Goal: Task Accomplishment & Management: Complete application form

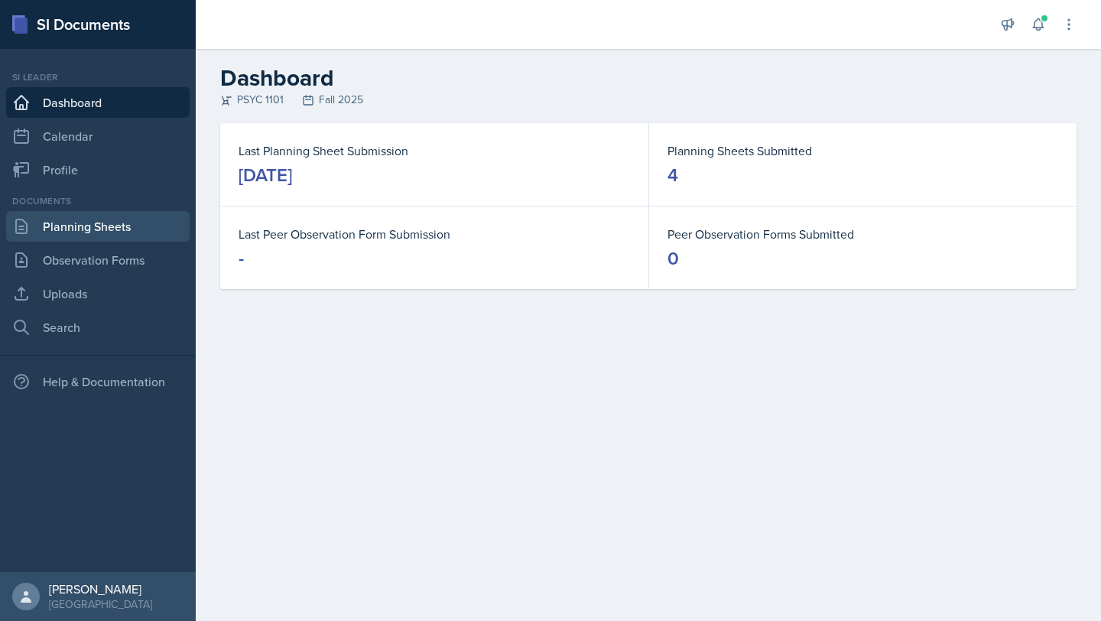
click at [147, 220] on link "Planning Sheets" at bounding box center [98, 226] width 184 height 31
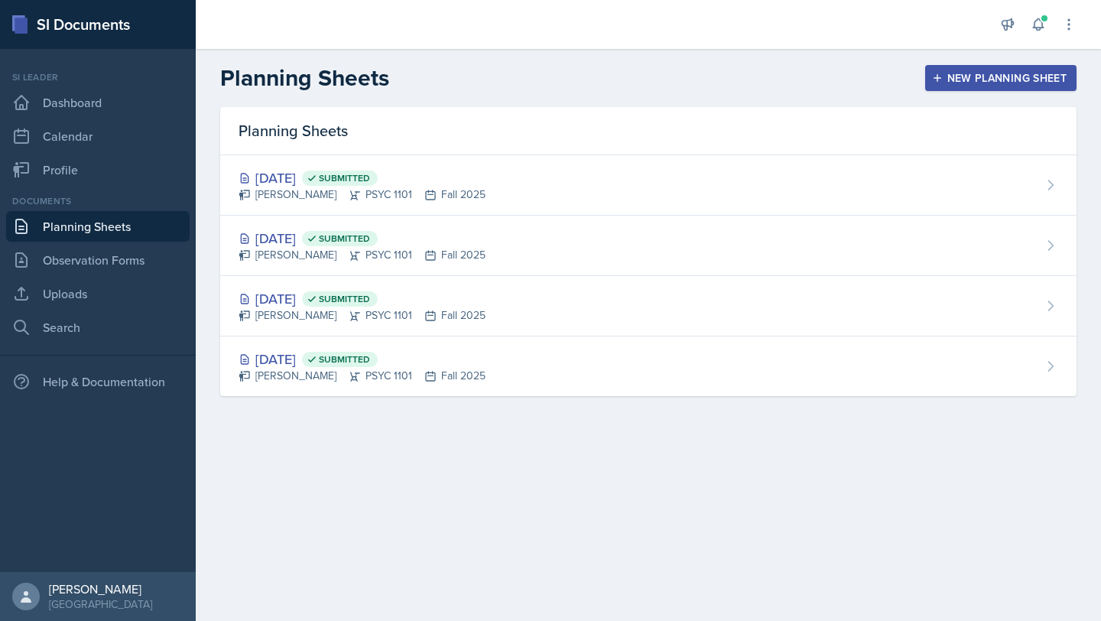
click at [975, 76] on div "New Planning Sheet" at bounding box center [1001, 78] width 132 height 12
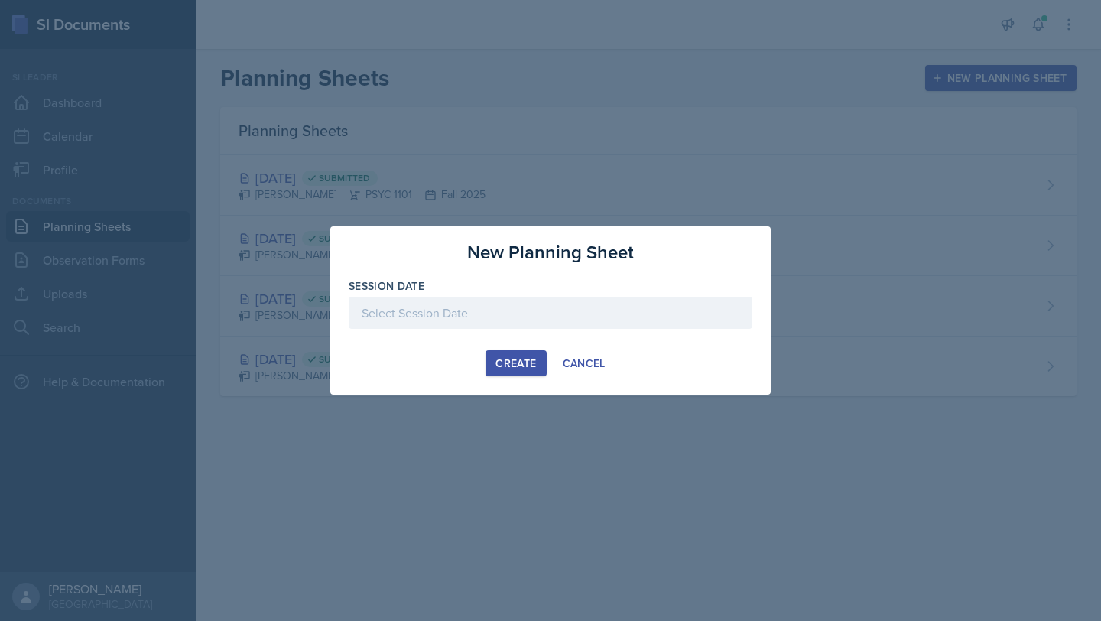
click at [552, 302] on div at bounding box center [551, 313] width 404 height 32
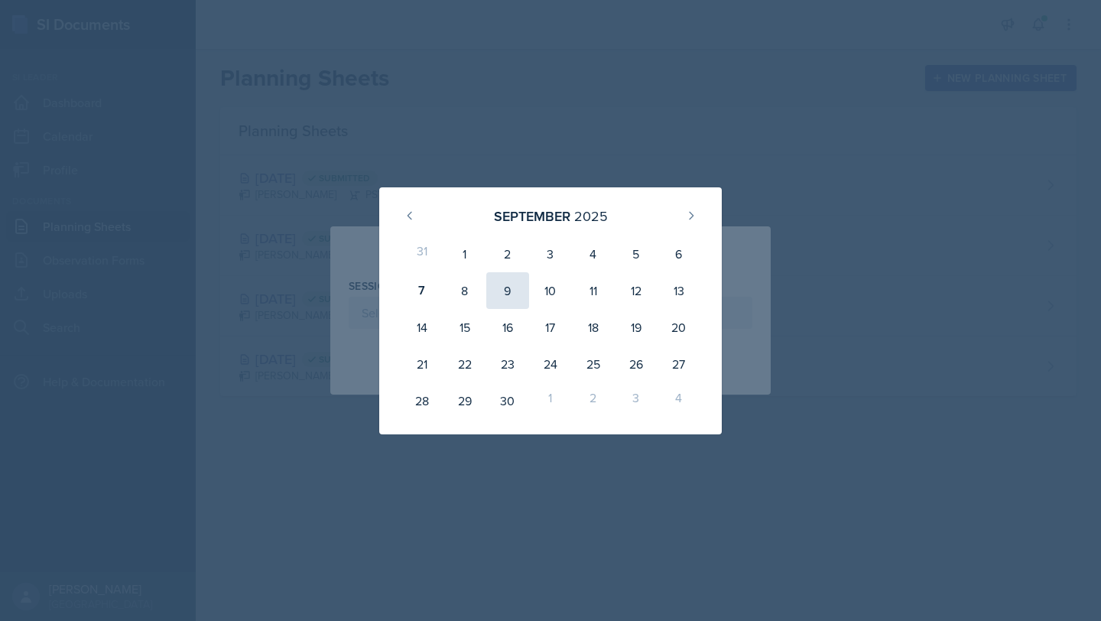
click at [513, 301] on div "9" at bounding box center [507, 290] width 43 height 37
type input "[DATE]"
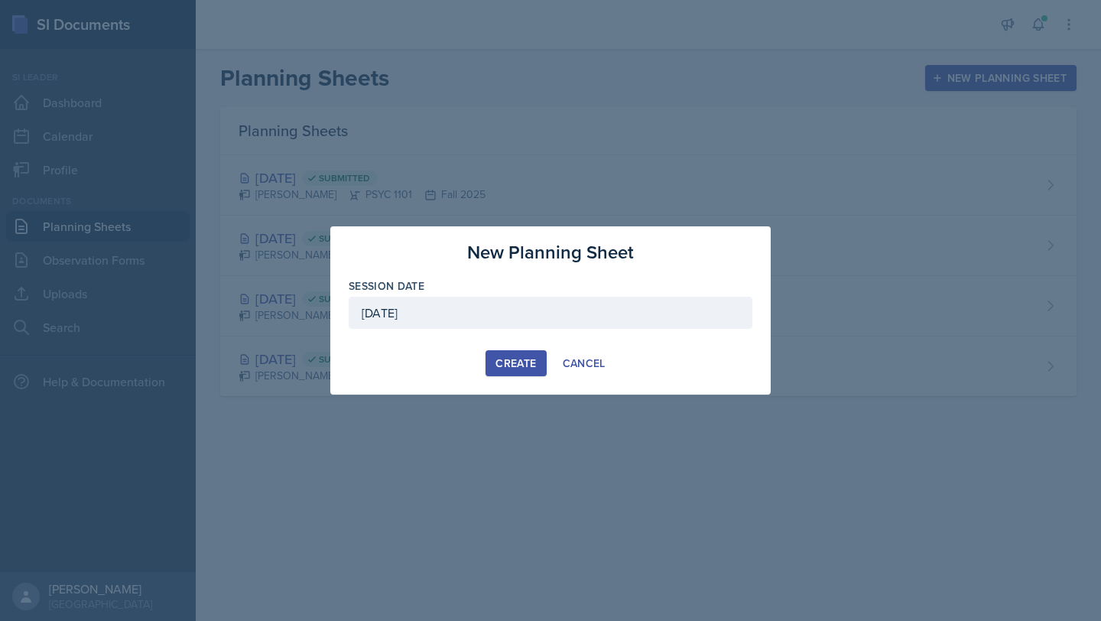
click at [513, 361] on div "Create" at bounding box center [516, 363] width 41 height 12
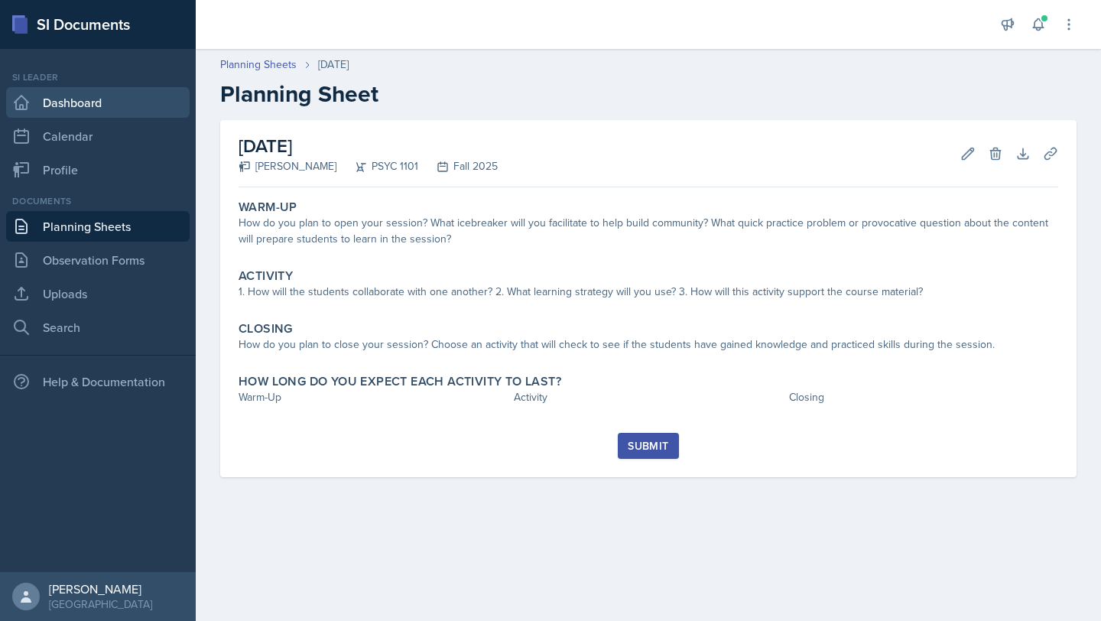
click at [77, 99] on link "Dashboard" at bounding box center [98, 102] width 184 height 31
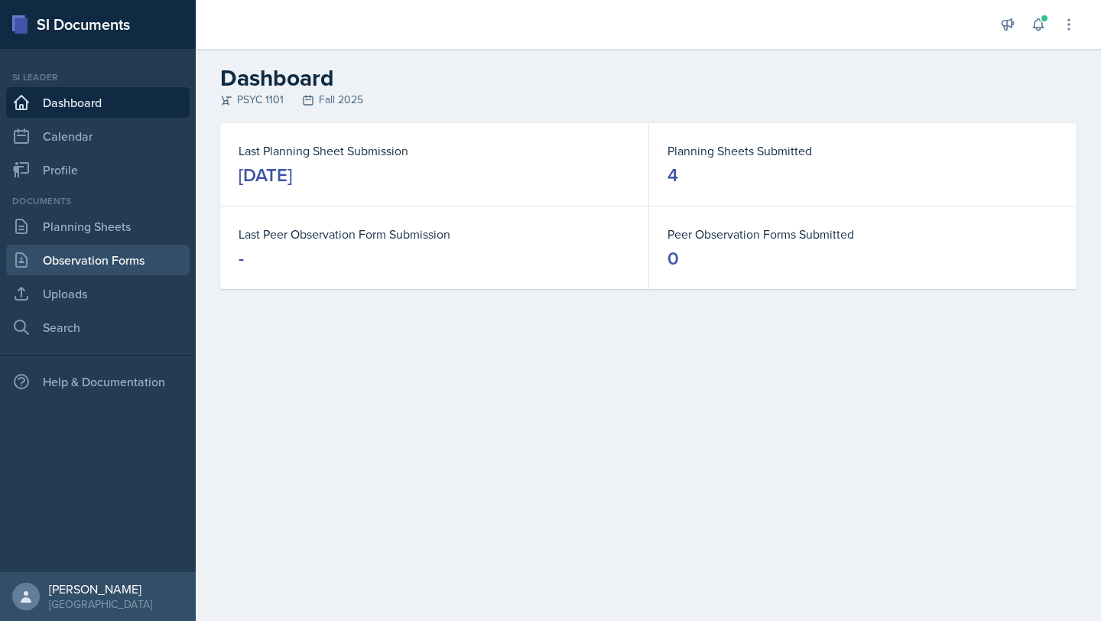
click at [119, 258] on link "Observation Forms" at bounding box center [98, 260] width 184 height 31
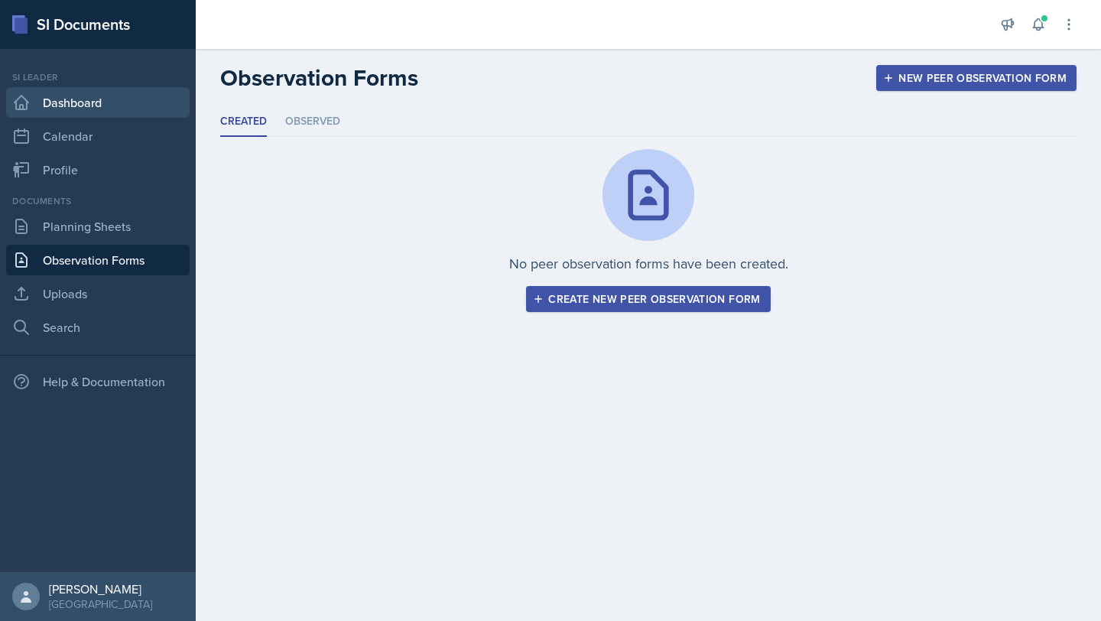
click at [123, 98] on link "Dashboard" at bounding box center [98, 102] width 184 height 31
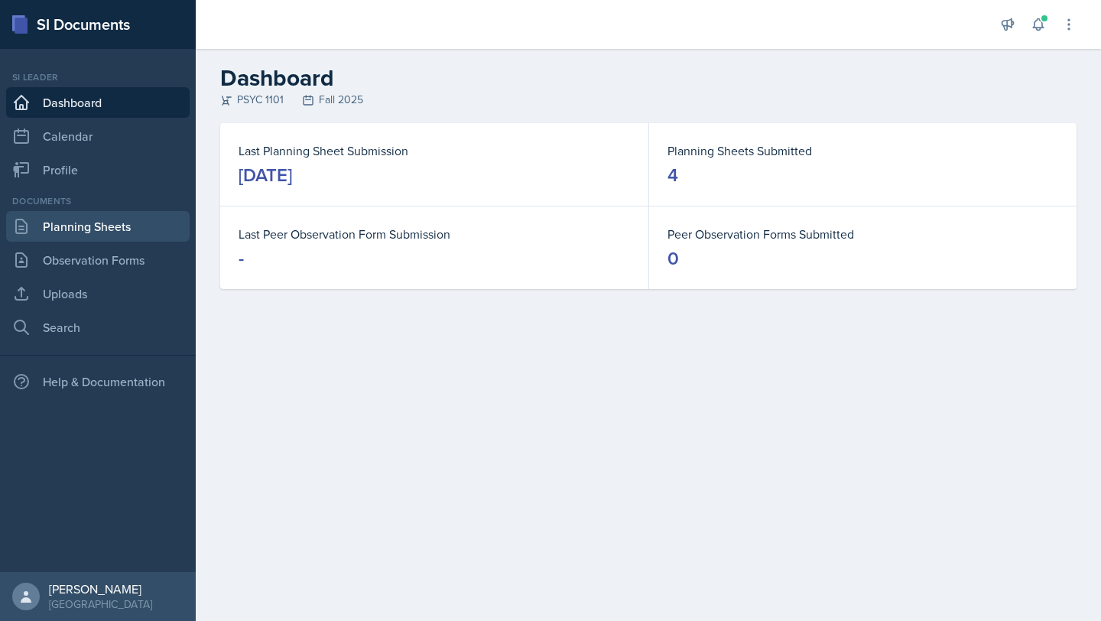
click at [130, 226] on link "Planning Sheets" at bounding box center [98, 226] width 184 height 31
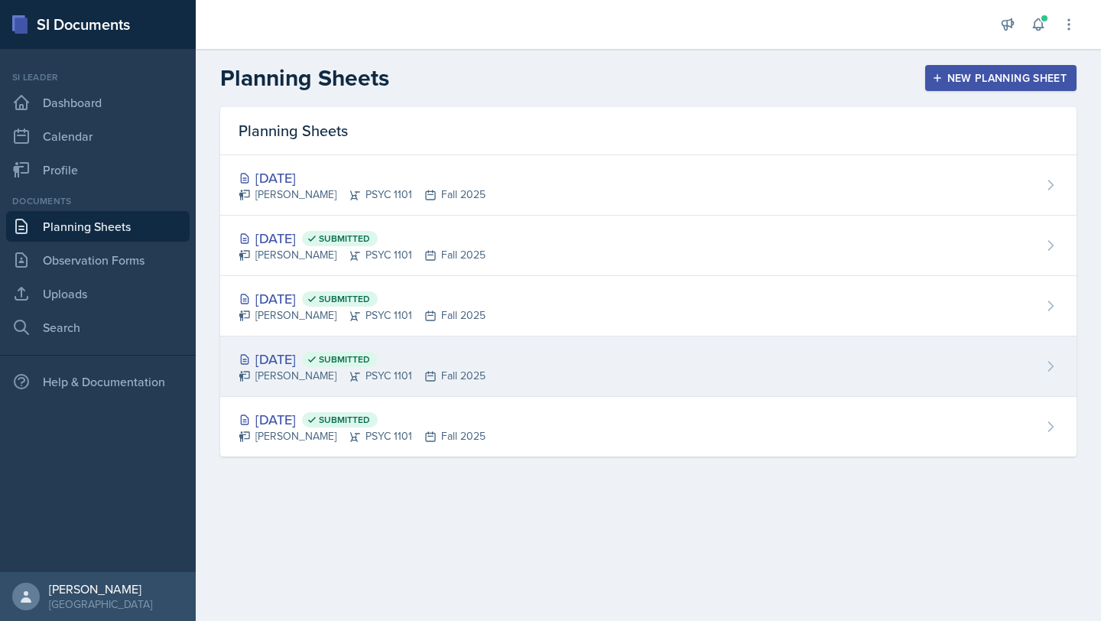
click at [464, 360] on div "[DATE] Submitted" at bounding box center [362, 359] width 247 height 21
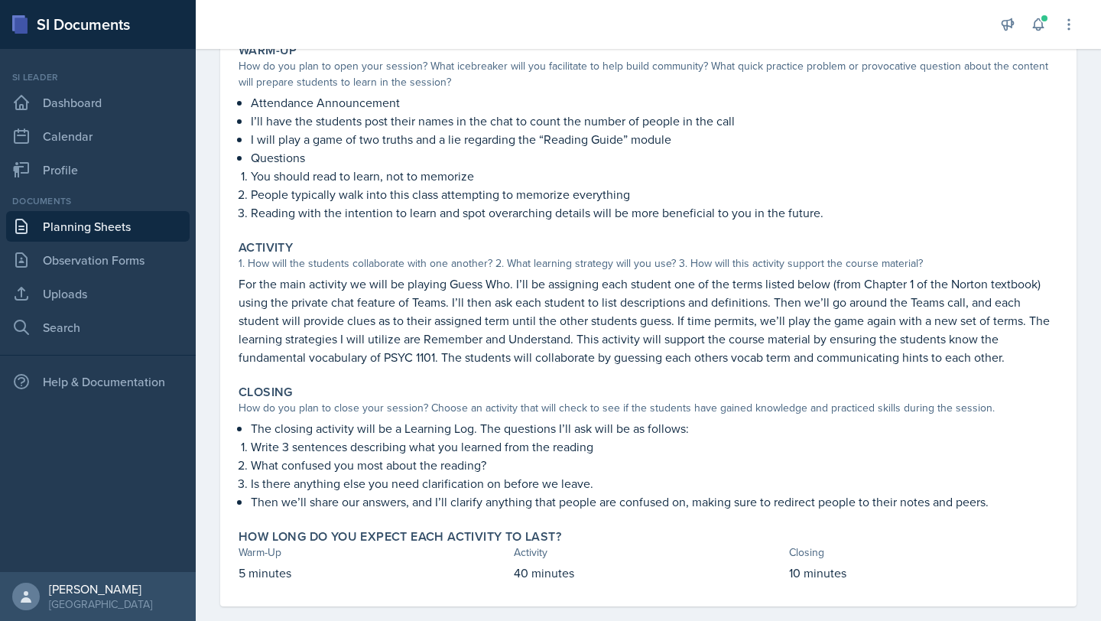
scroll to position [175, 0]
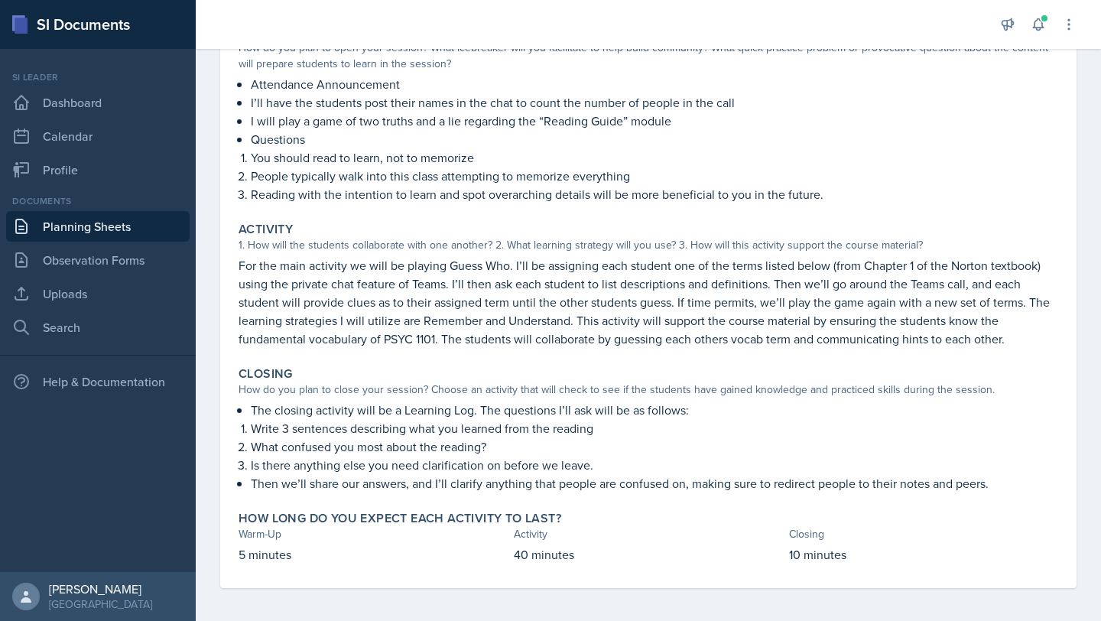
drag, startPoint x: 253, startPoint y: 406, endPoint x: 994, endPoint y: 486, distance: 745.5
click at [994, 486] on div "The closing activity will be a Learning Log. The questions I’ll ask will be as …" at bounding box center [649, 447] width 820 height 92
copy div "The closing activity will be a Learning Log. The questions I’ll ask will be as …"
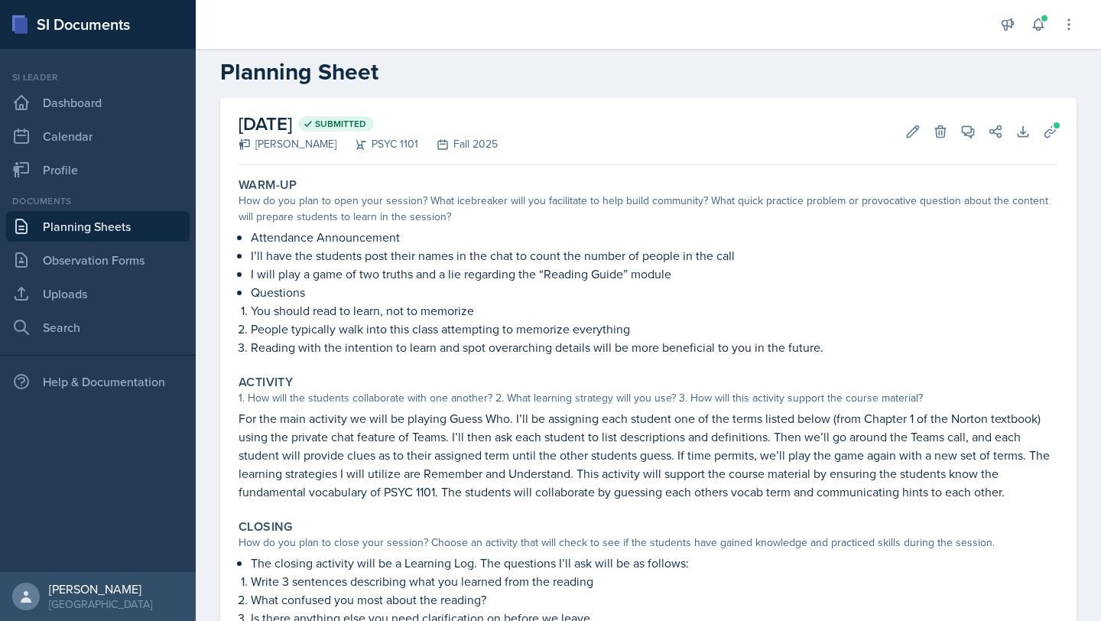
scroll to position [0, 0]
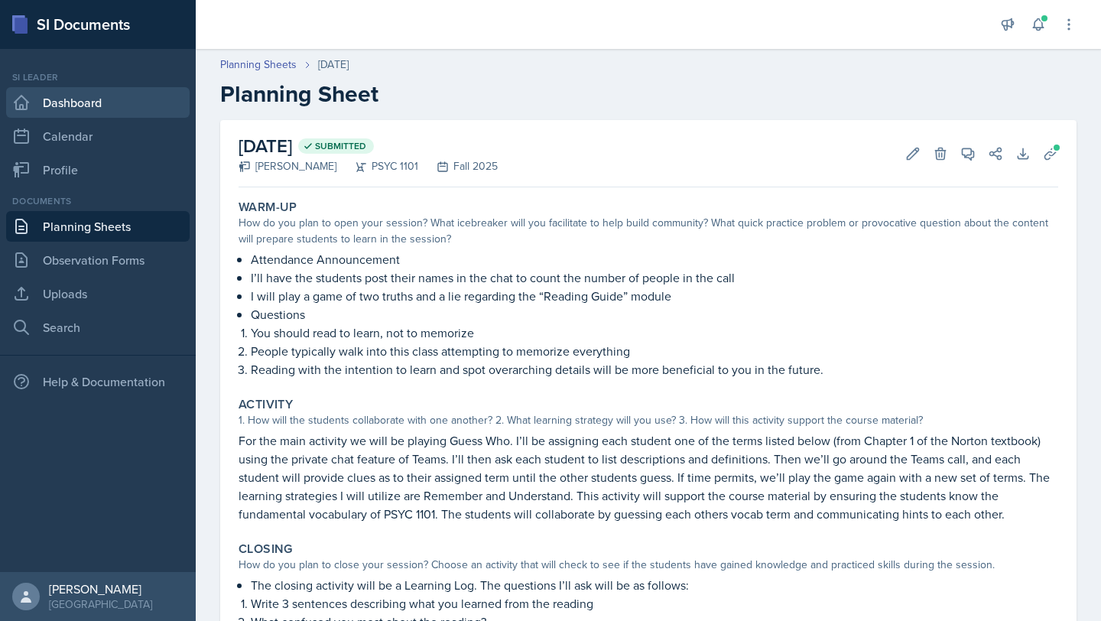
click at [141, 105] on link "Dashboard" at bounding box center [98, 102] width 184 height 31
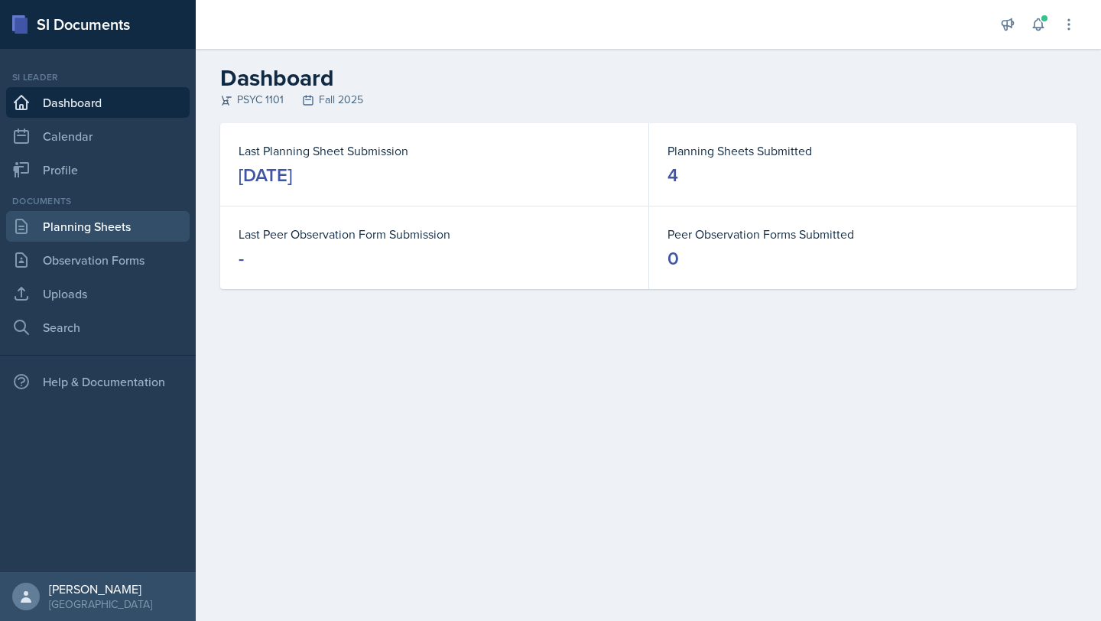
click at [112, 216] on link "Planning Sheets" at bounding box center [98, 226] width 184 height 31
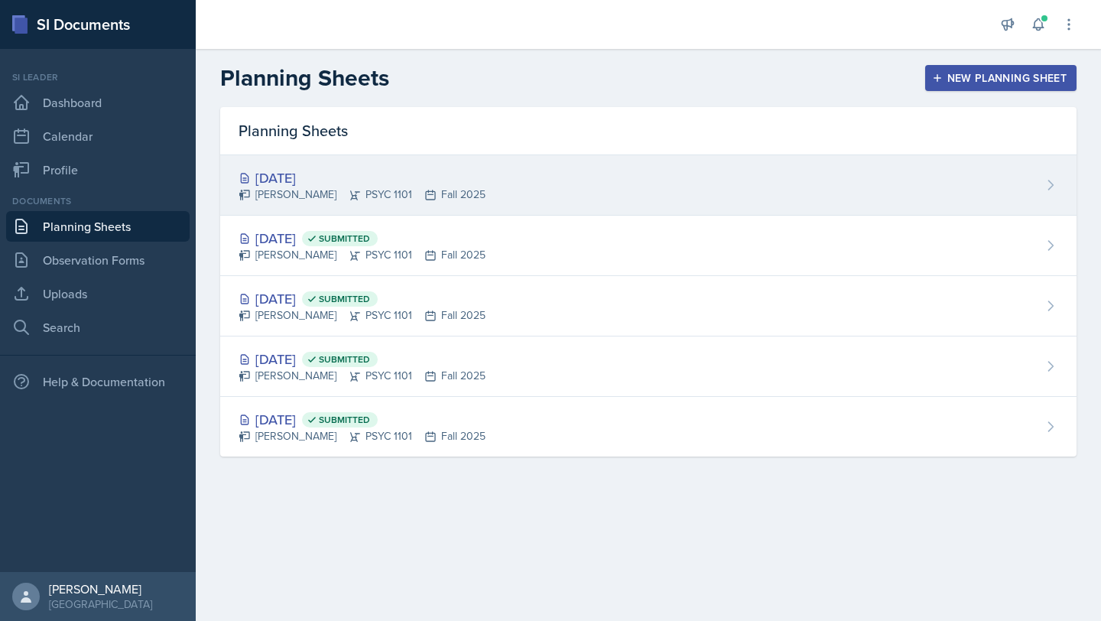
click at [362, 188] on div "[PERSON_NAME] PSYC 1101 Fall 2025" at bounding box center [362, 195] width 247 height 16
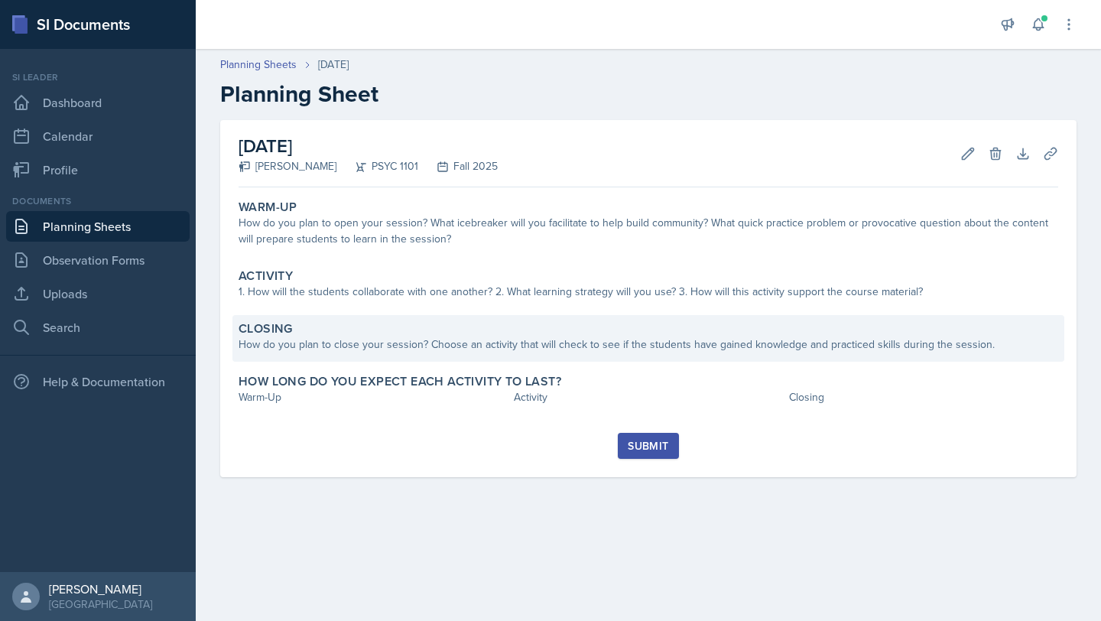
click at [470, 342] on div "How do you plan to close your session? Choose an activity that will check to se…" at bounding box center [649, 345] width 820 height 16
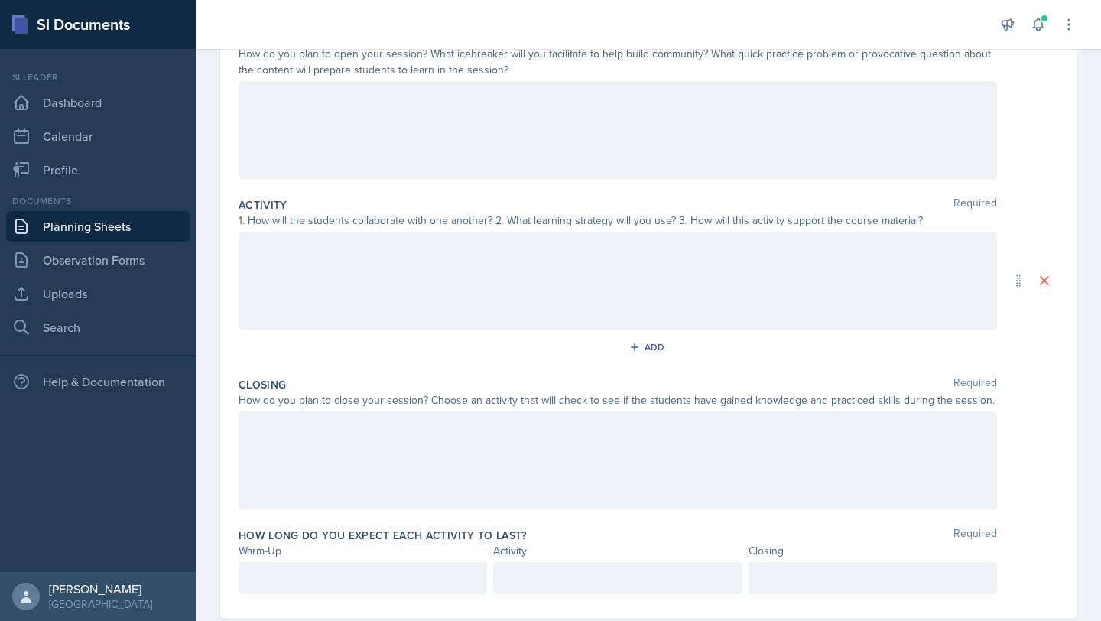
scroll to position [212, 0]
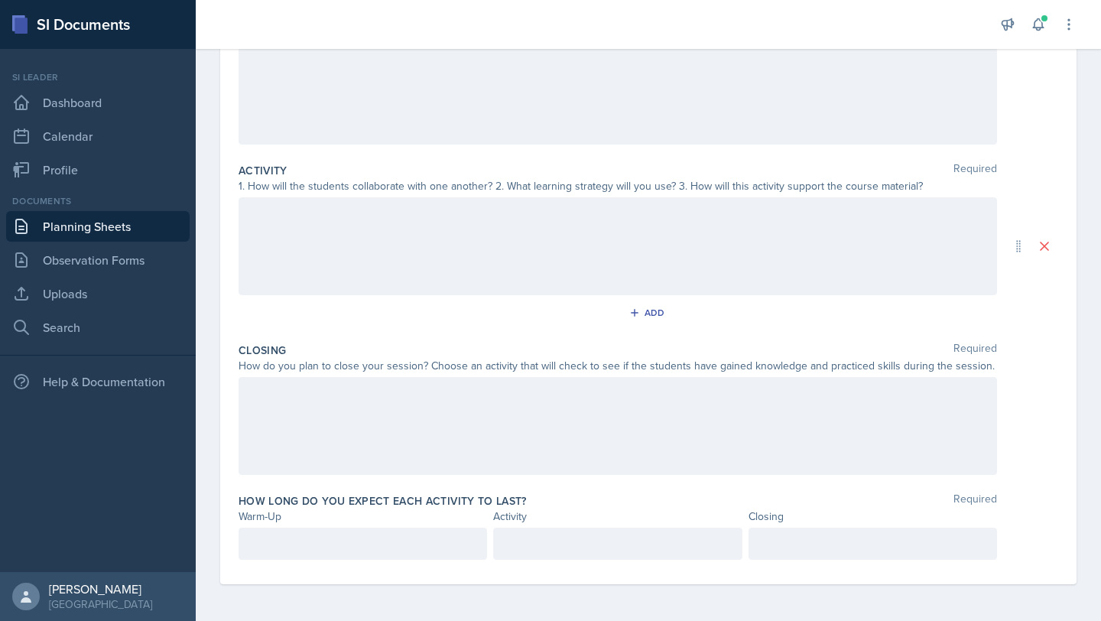
click at [389, 411] on div at bounding box center [618, 426] width 759 height 98
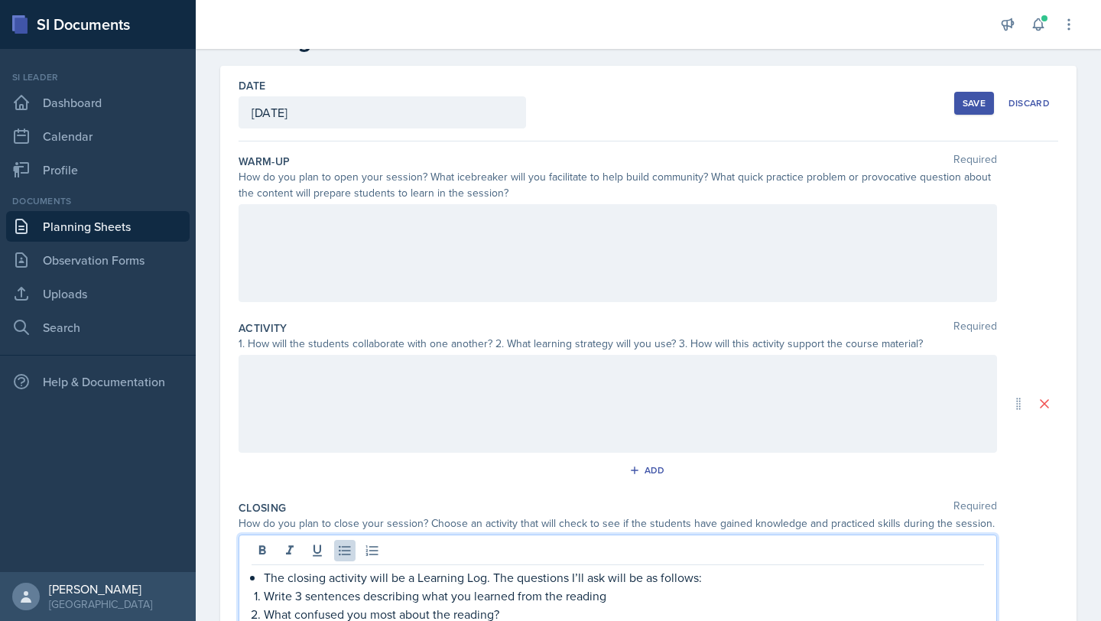
scroll to position [0, 0]
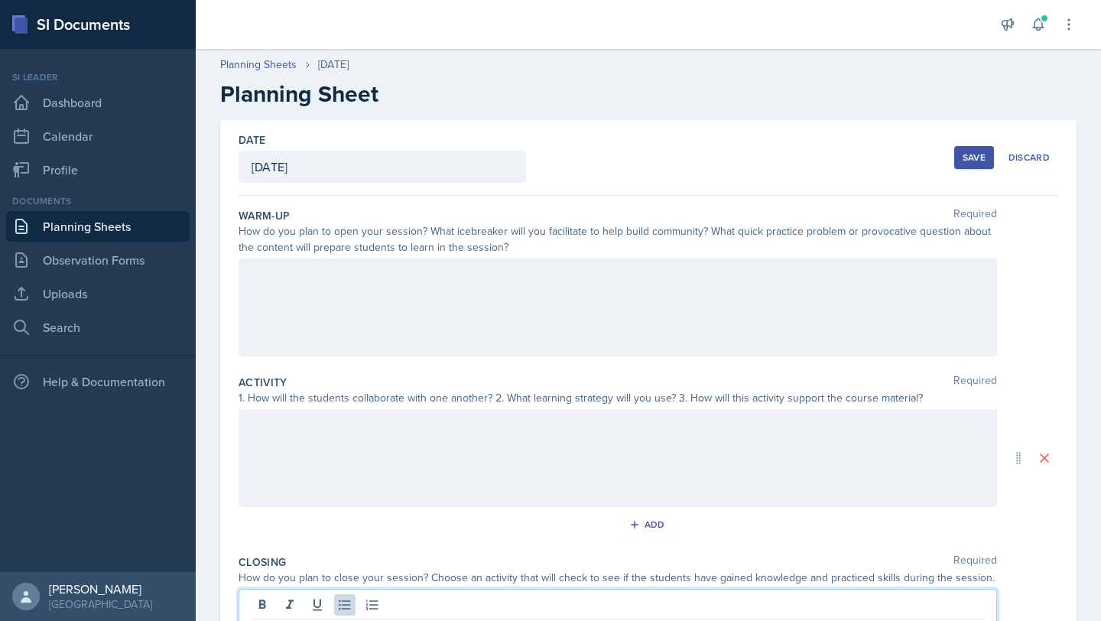
click at [337, 268] on div at bounding box center [618, 308] width 759 height 98
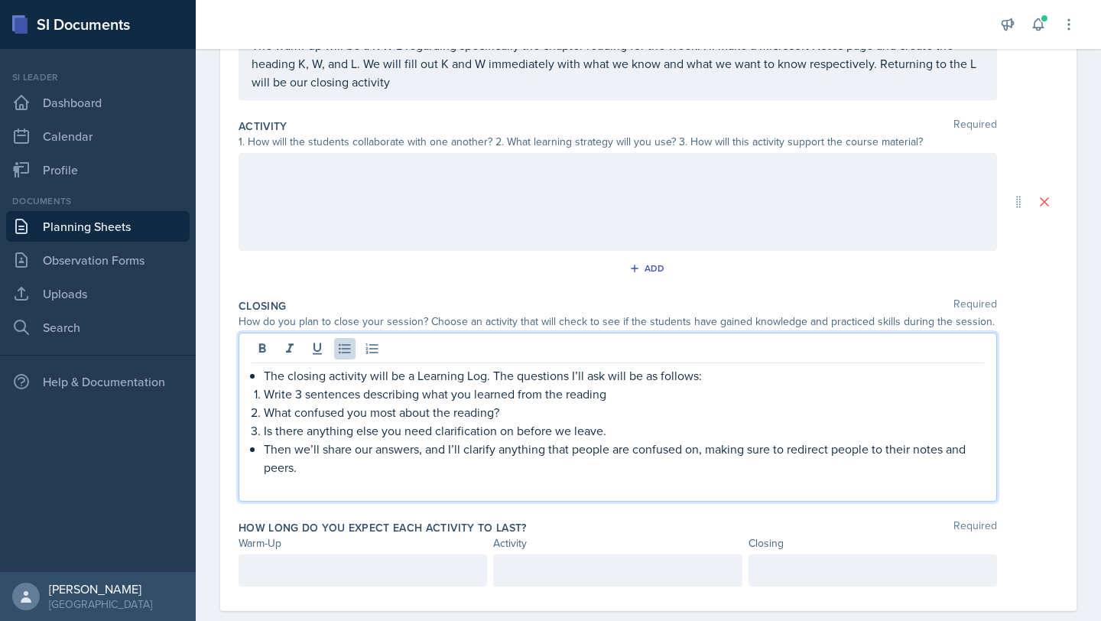
scroll to position [283, 0]
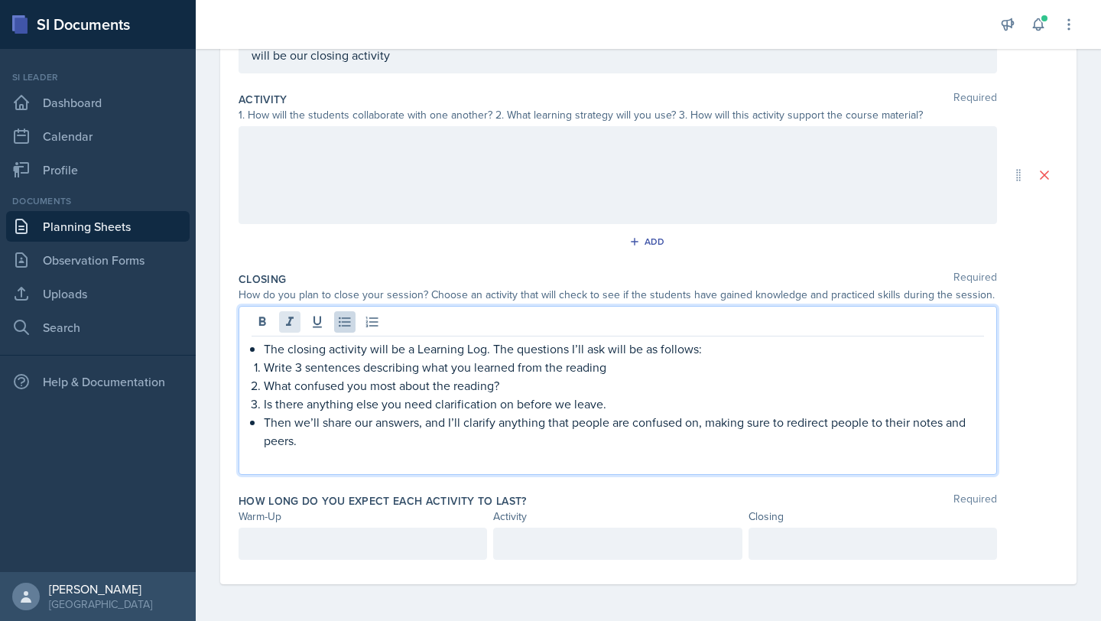
drag, startPoint x: 343, startPoint y: 436, endPoint x: 288, endPoint y: 324, distance: 124.5
click at [288, 324] on div "The closing activity will be a Learning Log. The questions I’ll ask will be as …" at bounding box center [618, 390] width 759 height 169
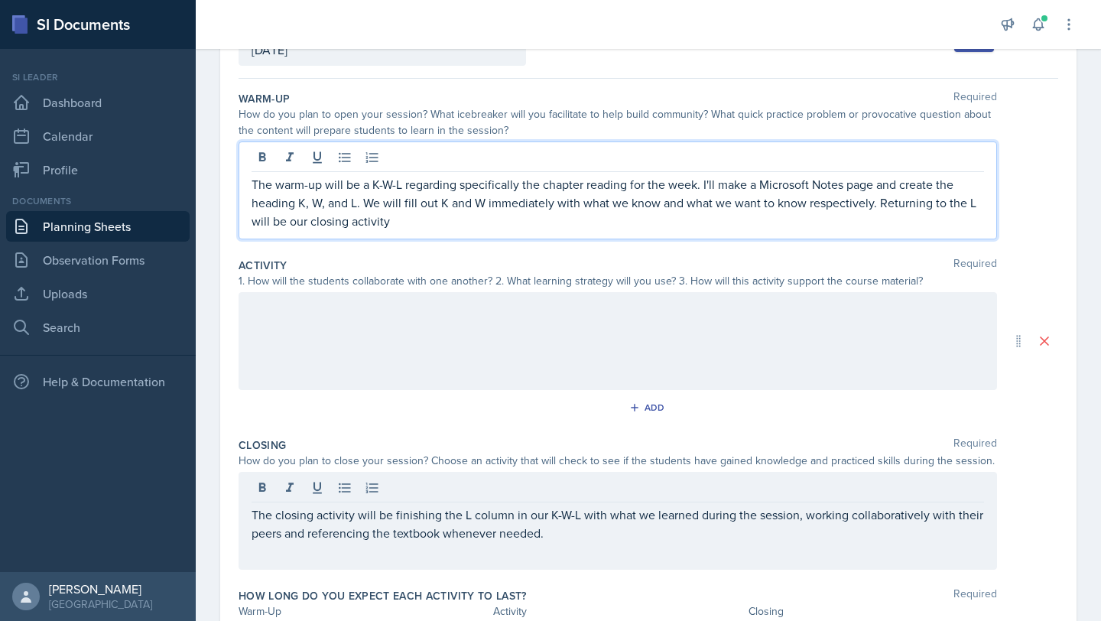
scroll to position [144, 0]
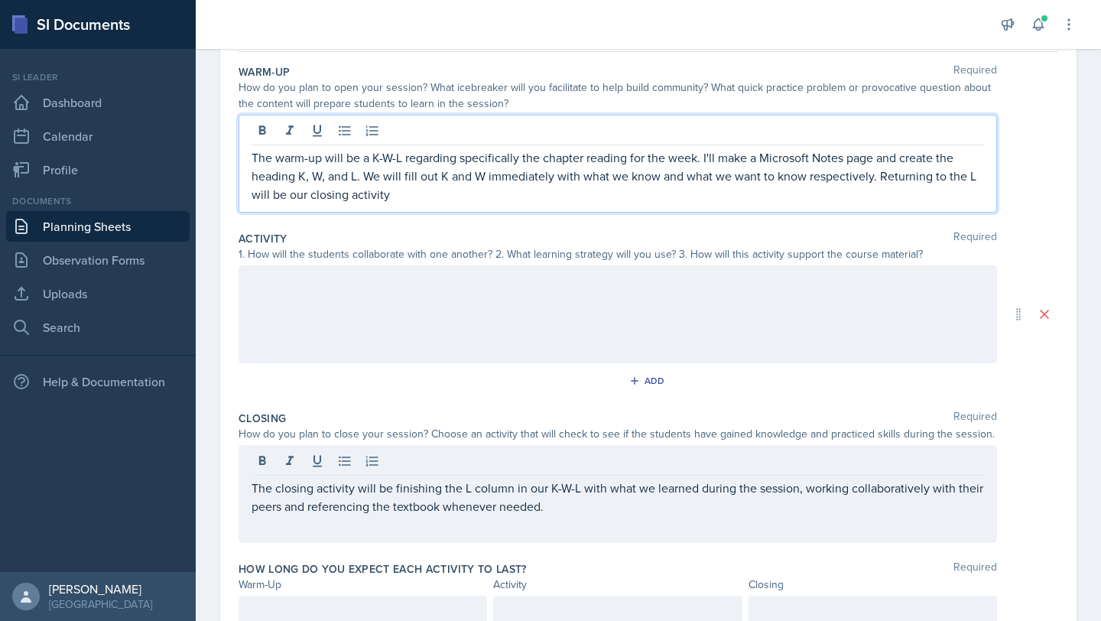
click at [405, 196] on p "The warm-up will be a K-W-L regarding specifically the chapter reading for the …" at bounding box center [618, 175] width 733 height 55
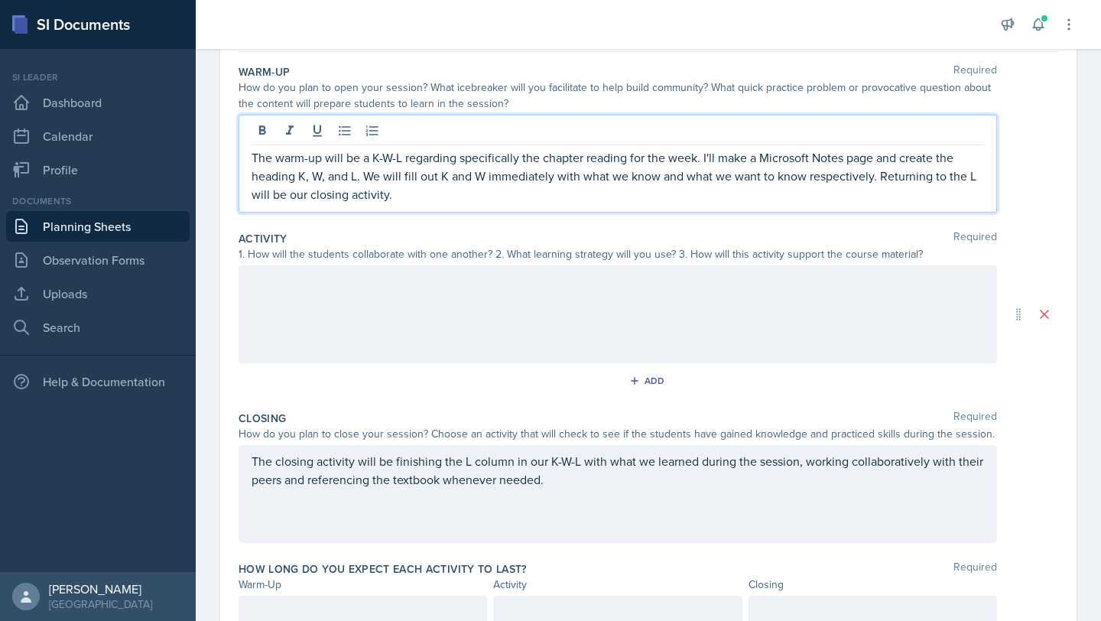
click at [877, 174] on p "The warm-up will be a K-W-L regarding specifically the chapter reading for the …" at bounding box center [618, 175] width 733 height 55
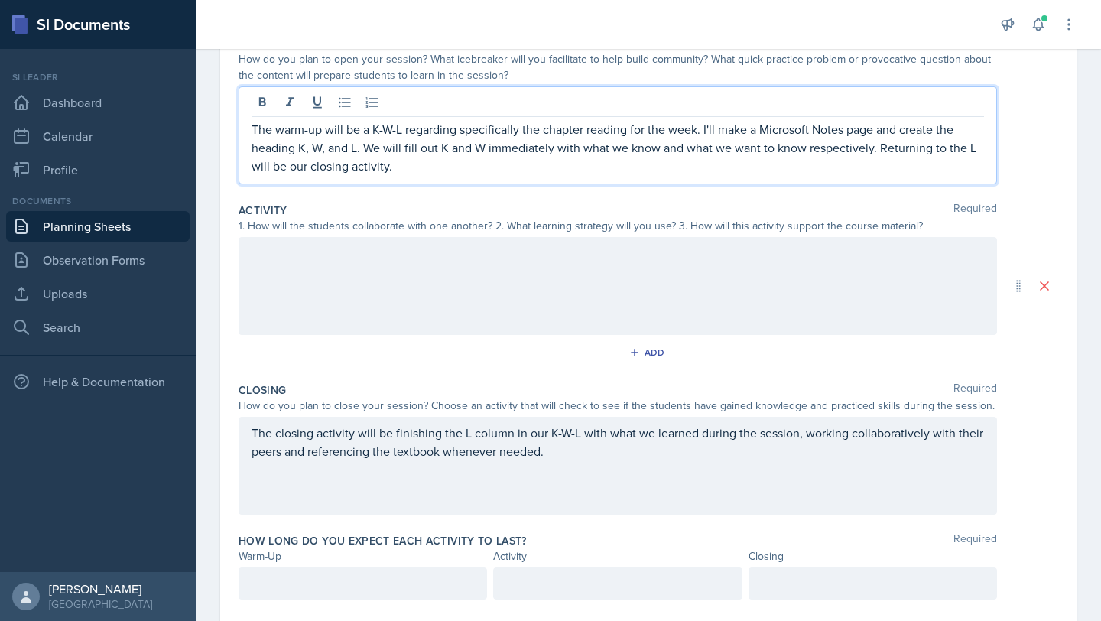
scroll to position [173, 0]
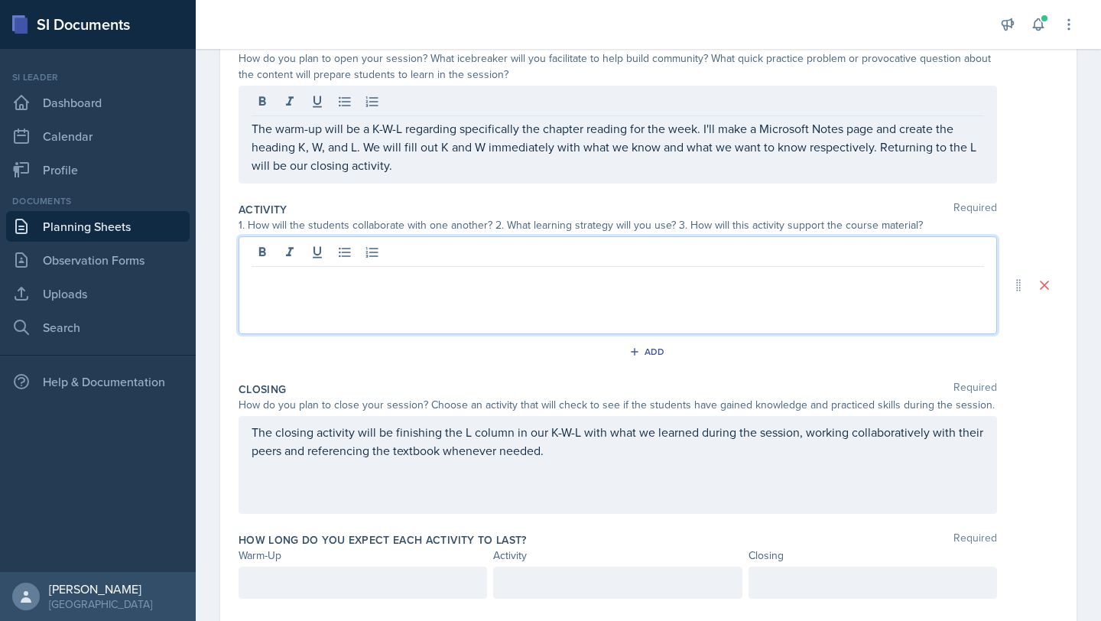
click at [384, 258] on div at bounding box center [618, 285] width 759 height 98
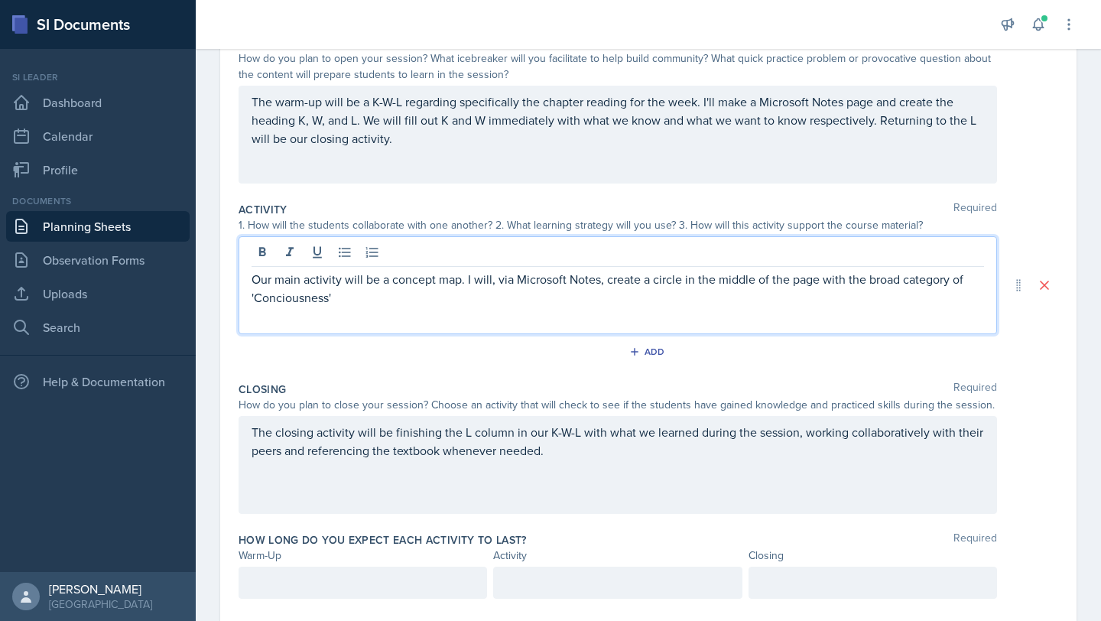
click at [297, 299] on p "Our main activity will be a concept map. I will, via Microsoft Notes, create a …" at bounding box center [618, 288] width 733 height 37
click at [277, 300] on p "Our main activity will be a concept map. I will, via Microsoft Notes, create a …" at bounding box center [618, 288] width 733 height 37
click at [349, 300] on p "Our main activity will be a concept map. I will, via Microsoft Notes, create a …" at bounding box center [618, 288] width 733 height 37
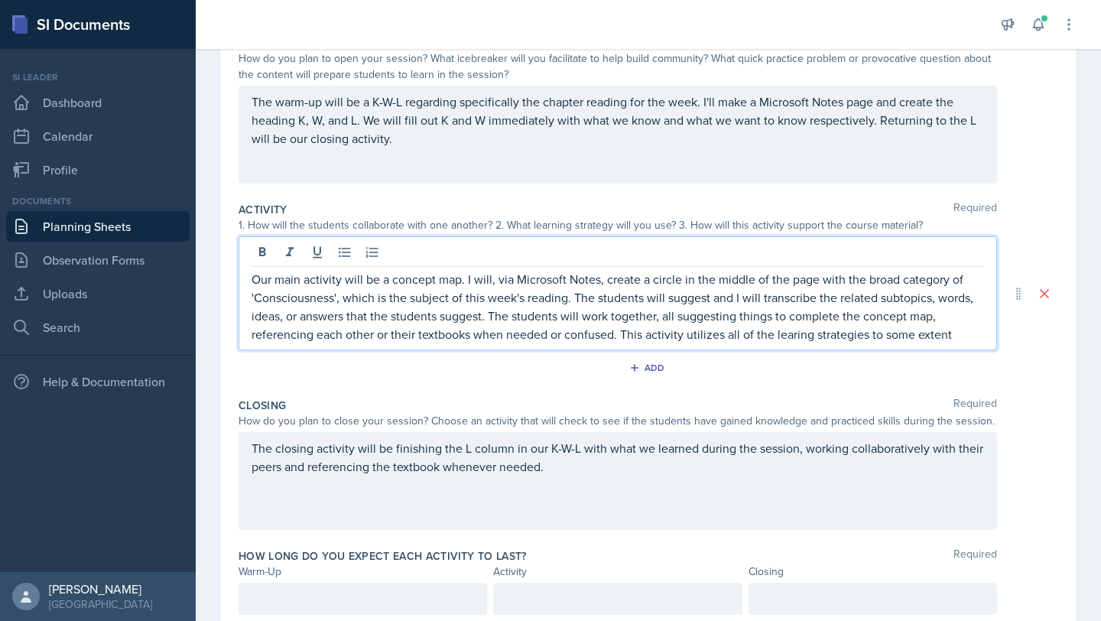
click at [795, 332] on p "Our main activity will be a concept map. I will, via Microsoft Notes, create a …" at bounding box center [618, 306] width 733 height 73
click at [947, 340] on p "Our main activity will be a concept map. I will, via Microsoft Notes, create a …" at bounding box center [618, 306] width 733 height 73
click at [962, 339] on p "Our main activity will be a concept map. I will, via Microsoft Notes, create a …" at bounding box center [618, 306] width 733 height 73
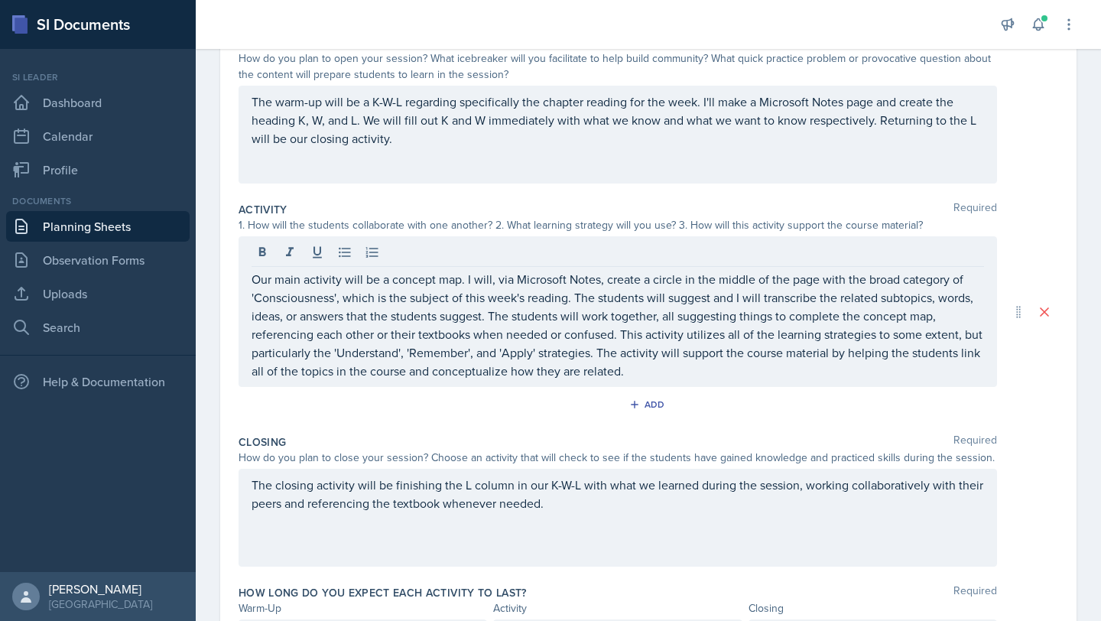
click at [736, 207] on div "Activity Required" at bounding box center [649, 209] width 820 height 15
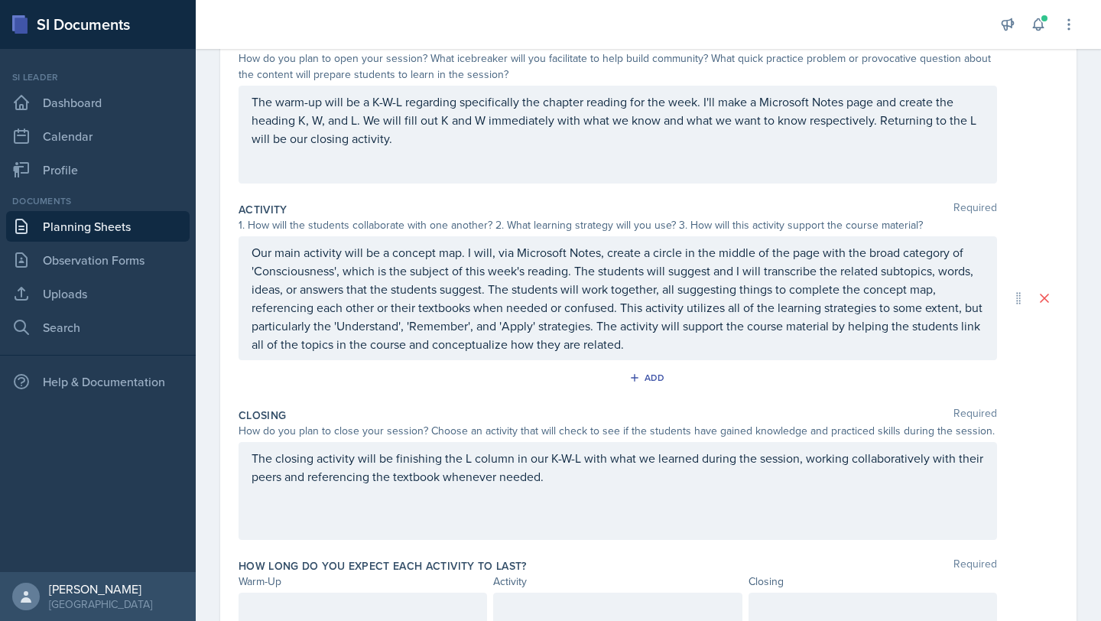
scroll to position [238, 0]
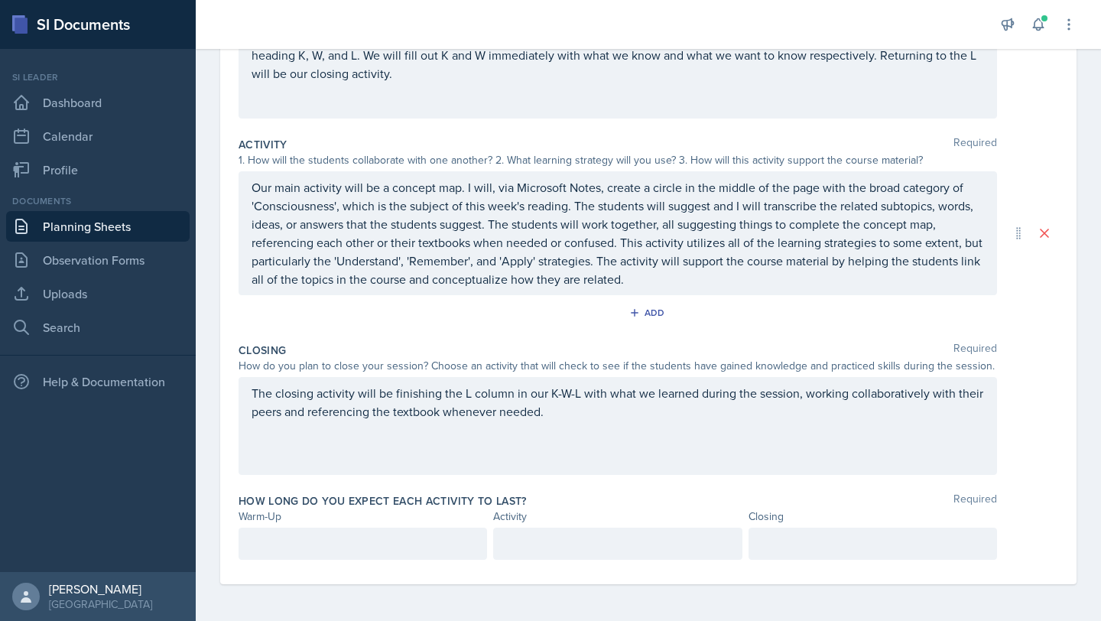
click at [376, 540] on p at bounding box center [363, 544] width 223 height 18
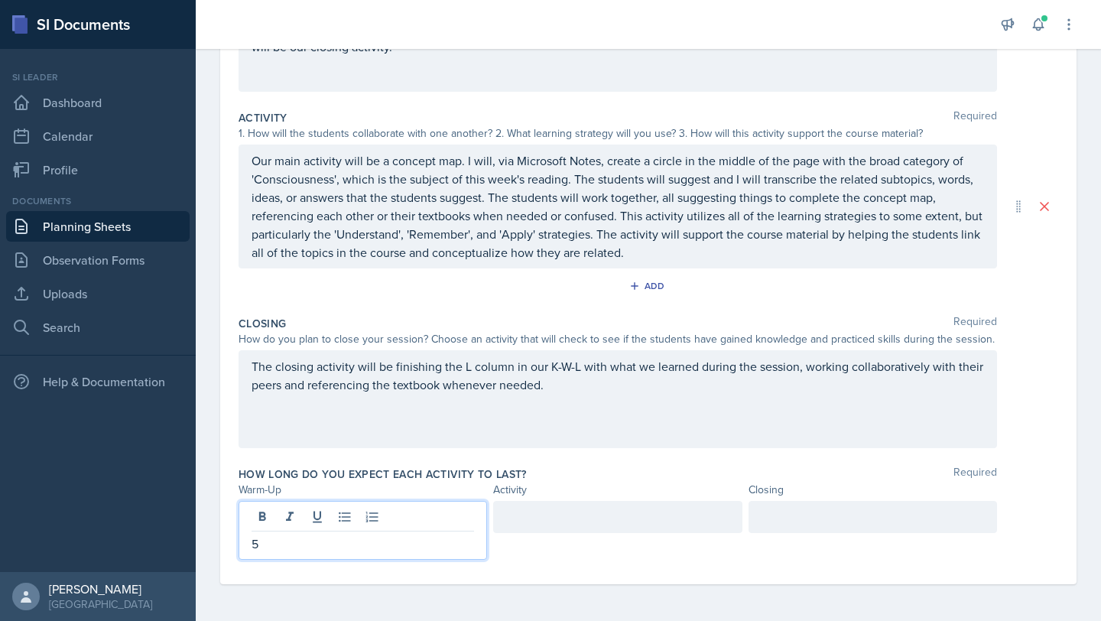
click at [560, 509] on div at bounding box center [617, 517] width 249 height 32
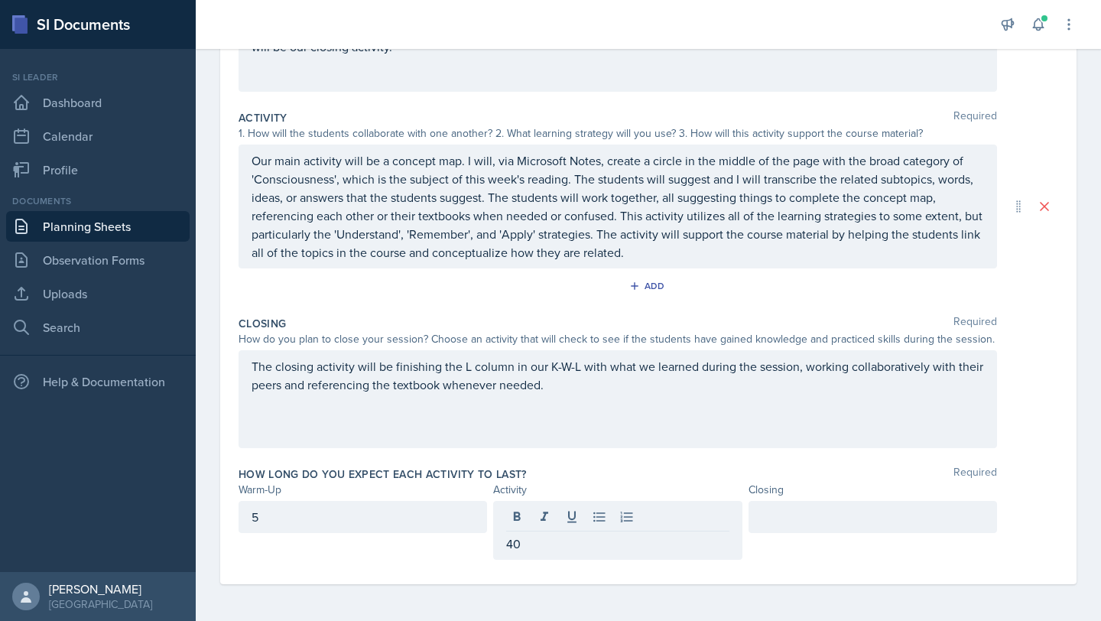
click at [805, 526] on div at bounding box center [873, 517] width 249 height 32
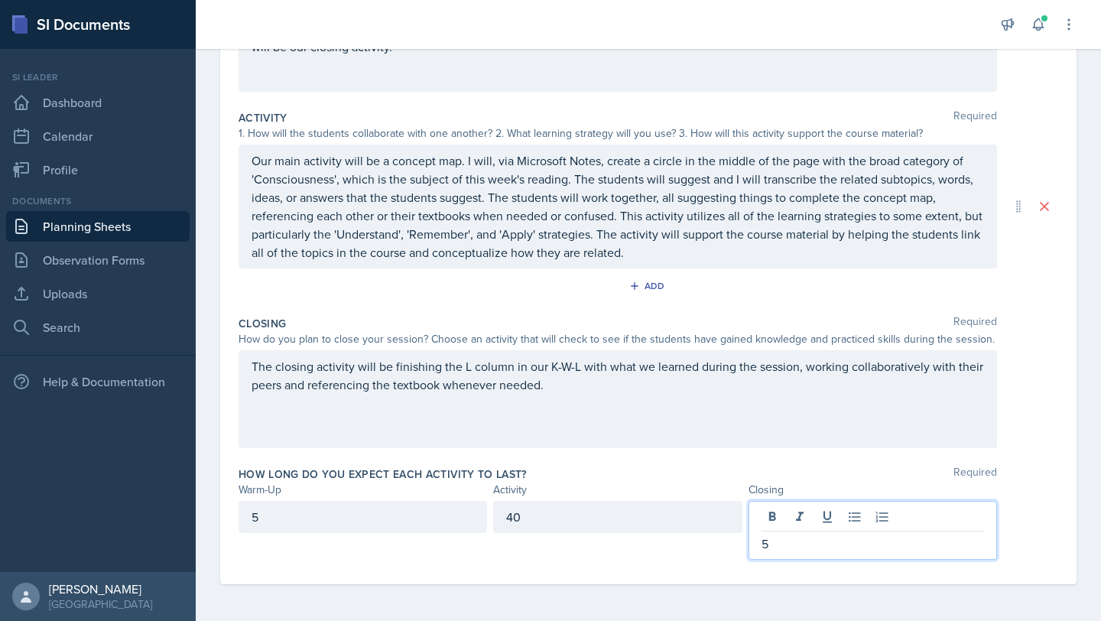
click at [1005, 474] on div "How long do you expect each activity to last? Required" at bounding box center [649, 474] width 820 height 15
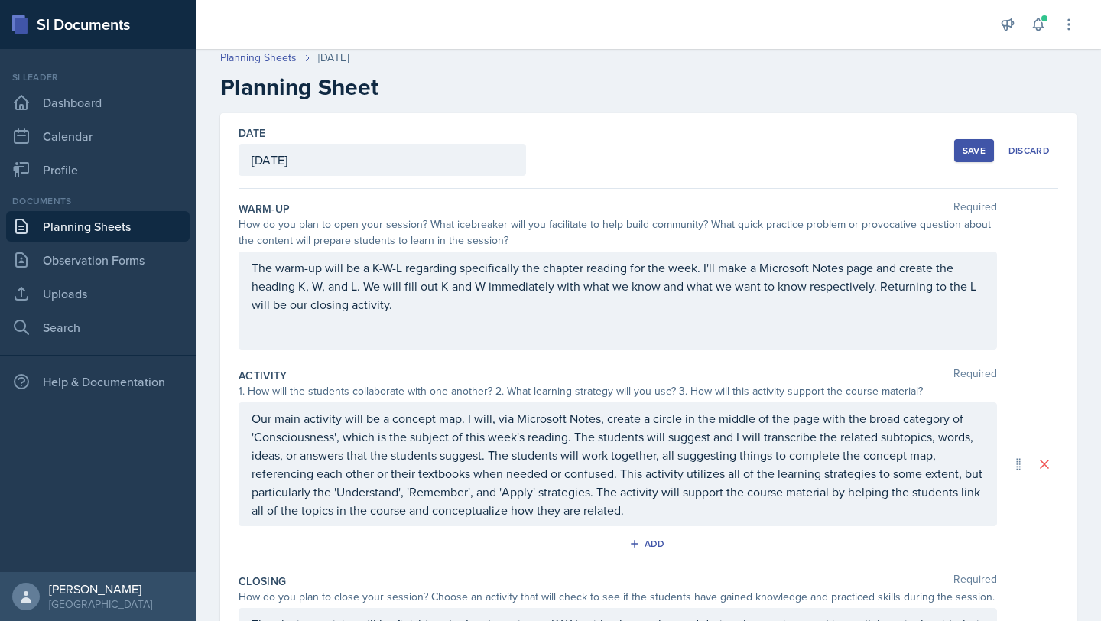
scroll to position [0, 0]
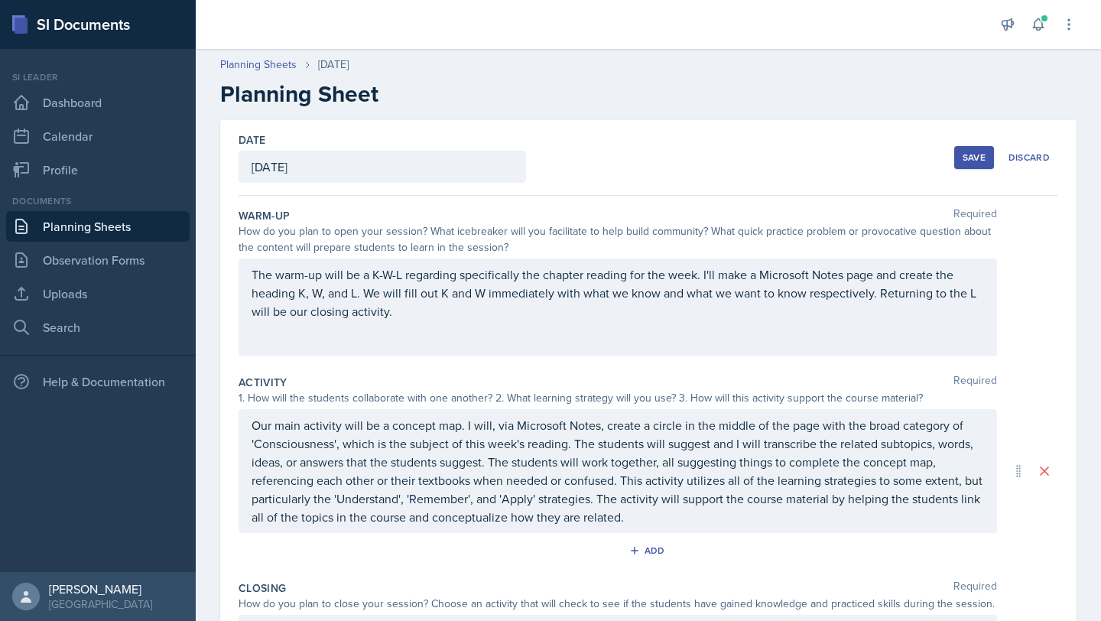
click at [974, 164] on button "Save" at bounding box center [975, 157] width 40 height 23
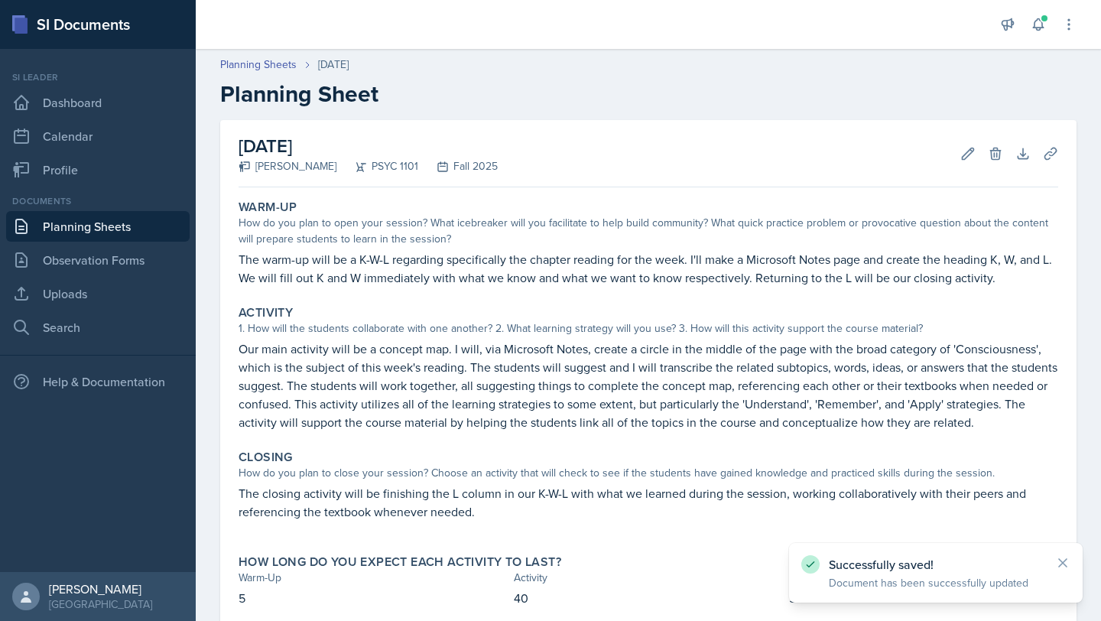
click at [137, 221] on link "Planning Sheets" at bounding box center [98, 226] width 184 height 31
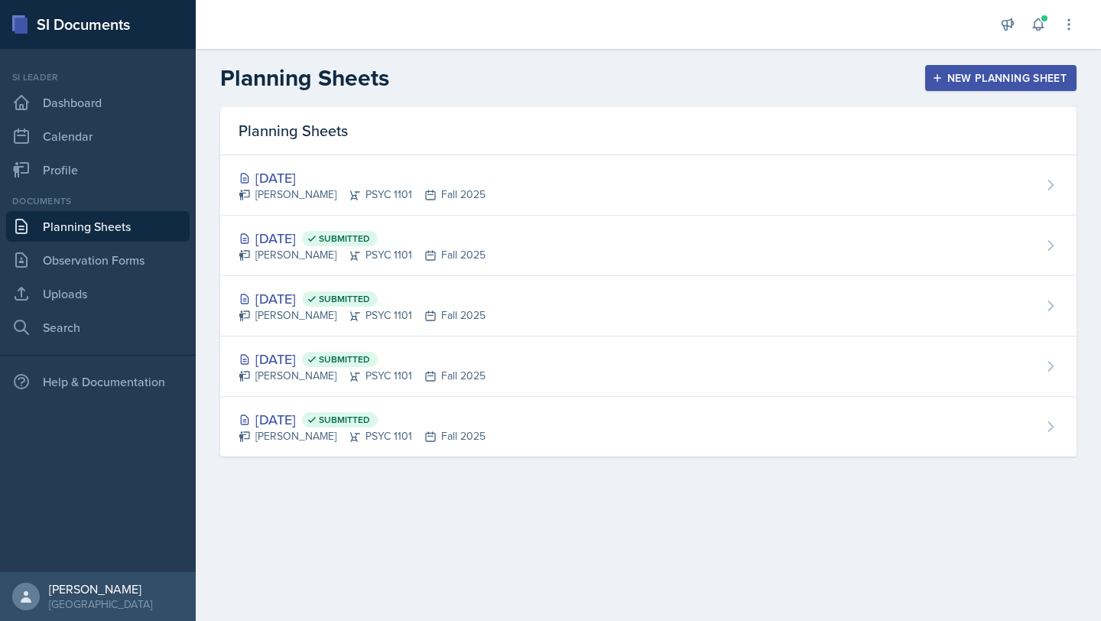
click at [945, 80] on div "New Planning Sheet" at bounding box center [1001, 78] width 132 height 12
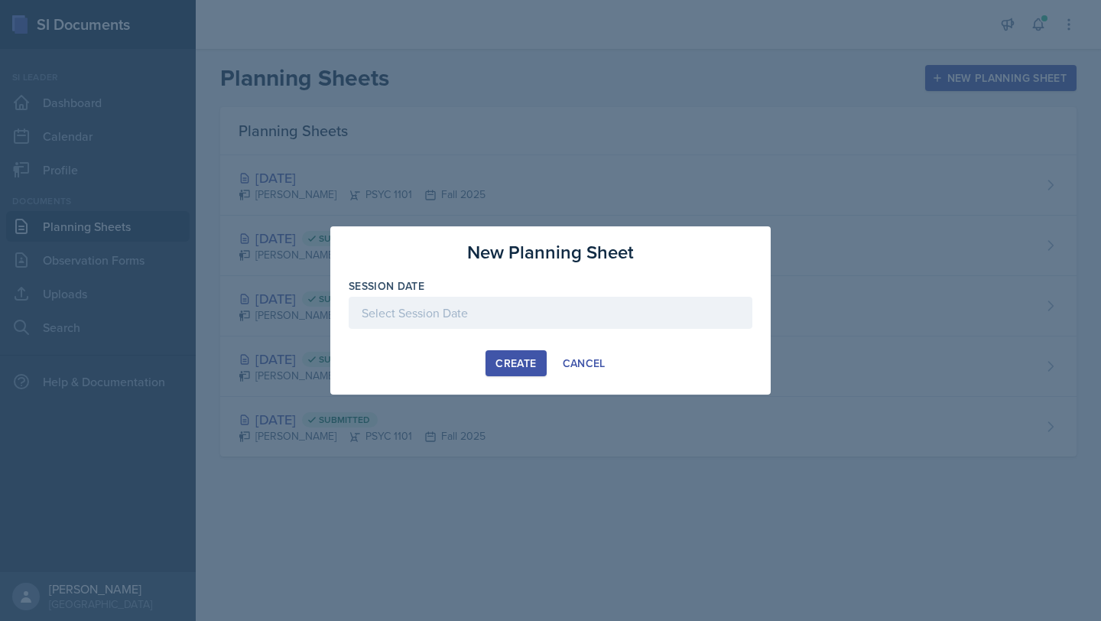
click at [432, 311] on div at bounding box center [551, 313] width 404 height 32
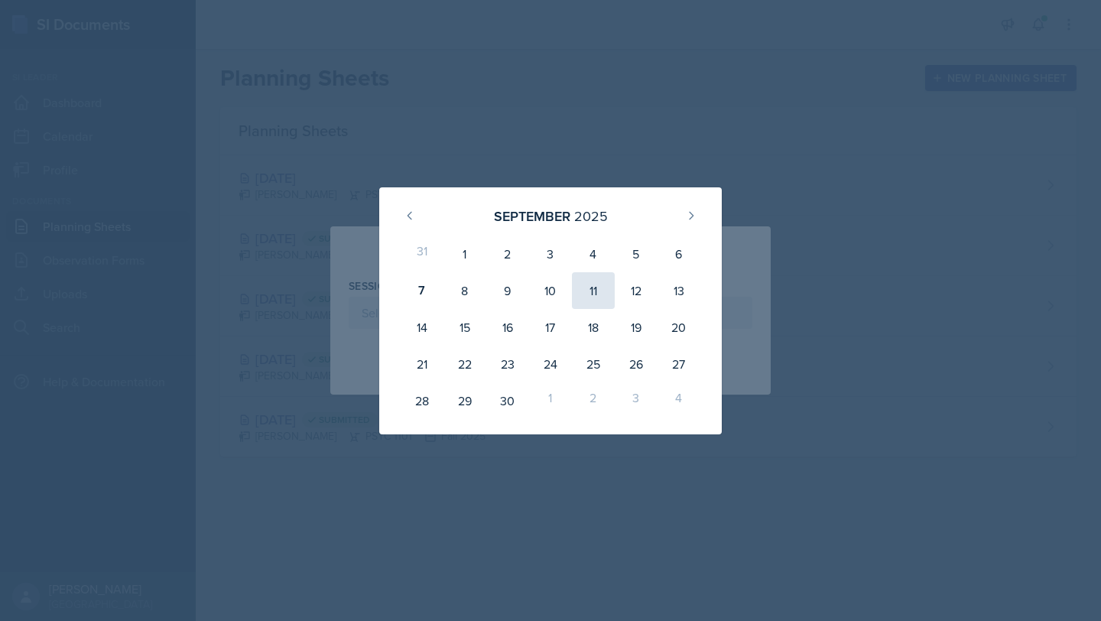
click at [583, 287] on div "11" at bounding box center [593, 290] width 43 height 37
type input "[DATE]"
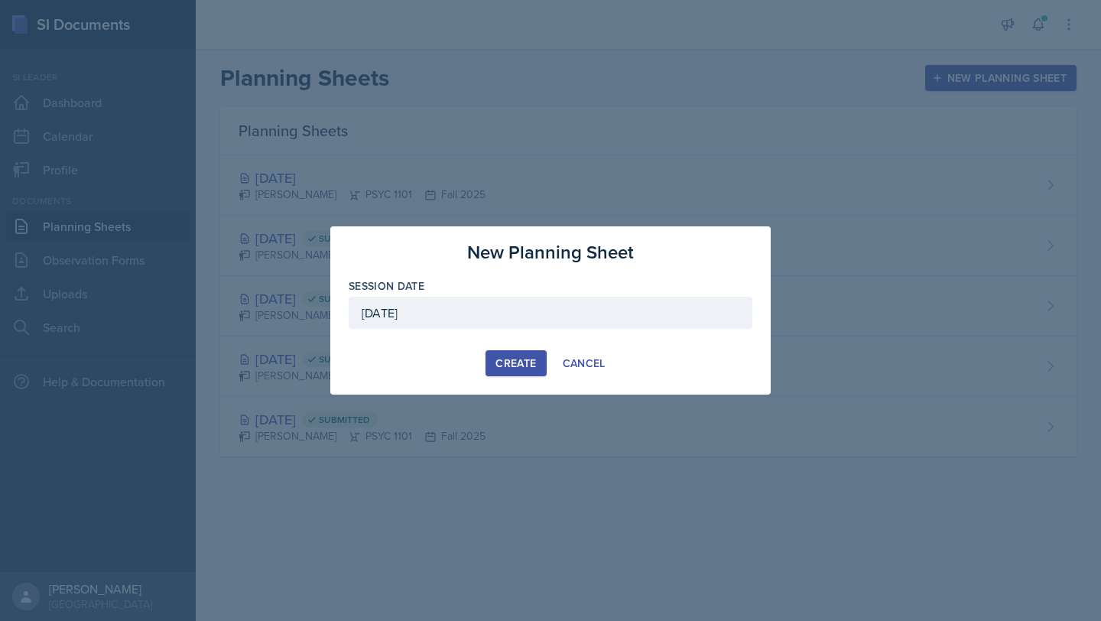
click at [505, 366] on div "Create" at bounding box center [516, 363] width 41 height 12
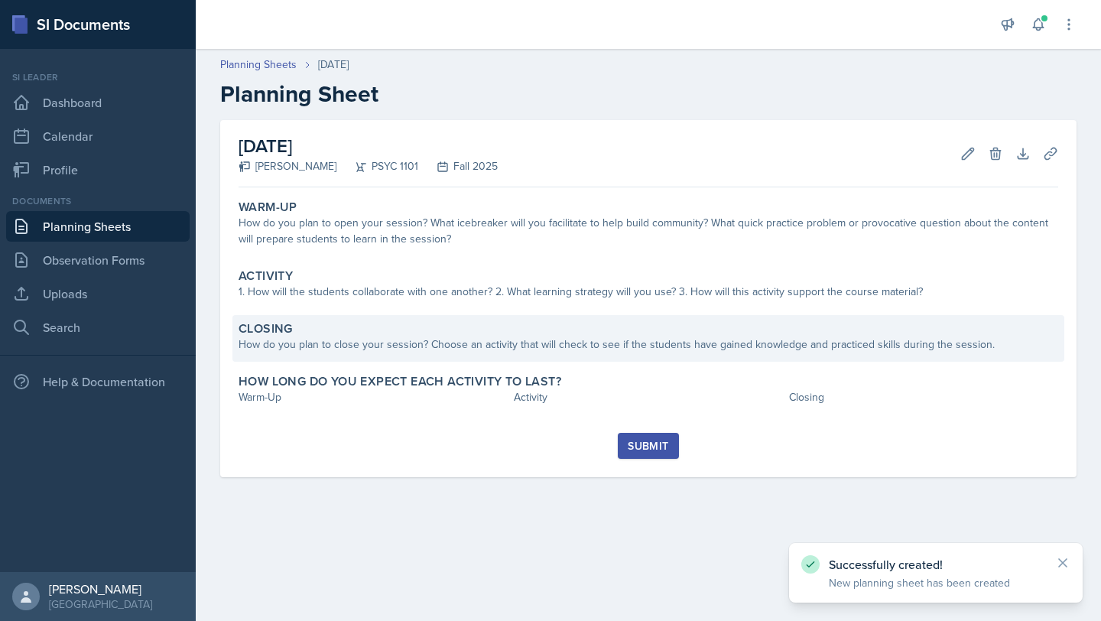
click at [416, 344] on div "How do you plan to close your session? Choose an activity that will check to se…" at bounding box center [649, 345] width 820 height 16
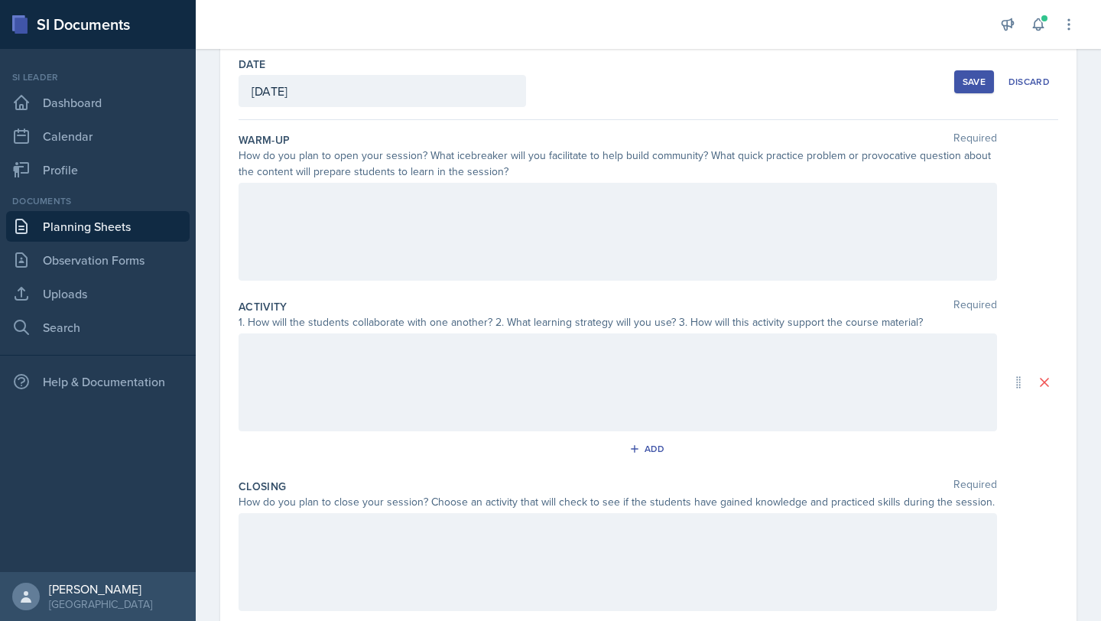
click at [344, 563] on div at bounding box center [618, 562] width 759 height 98
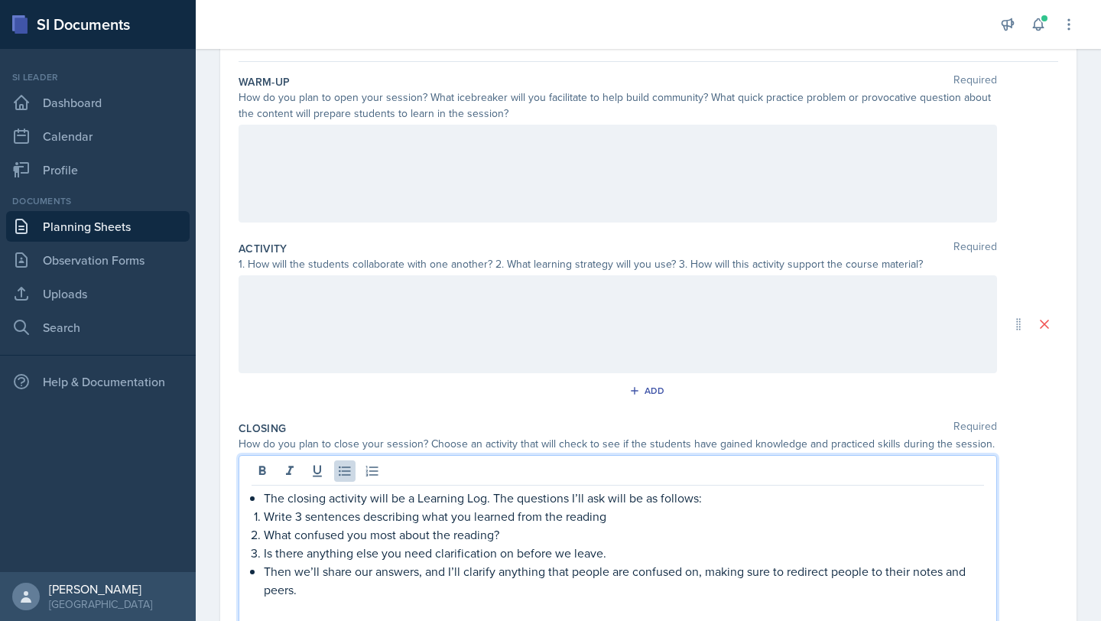
scroll to position [126, 0]
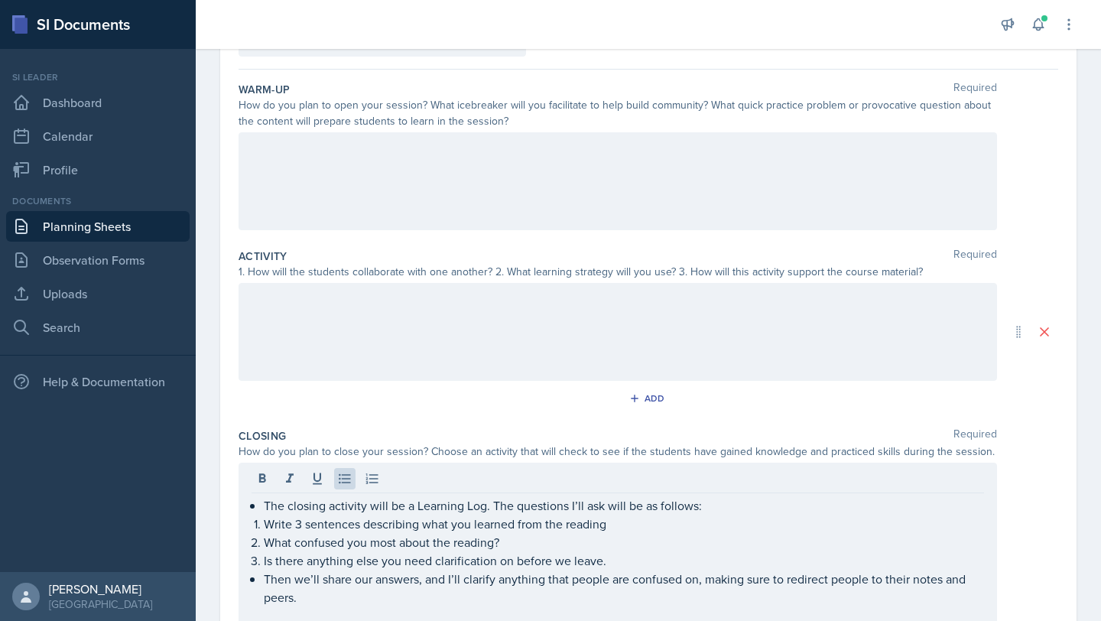
click at [352, 196] on div at bounding box center [618, 181] width 759 height 98
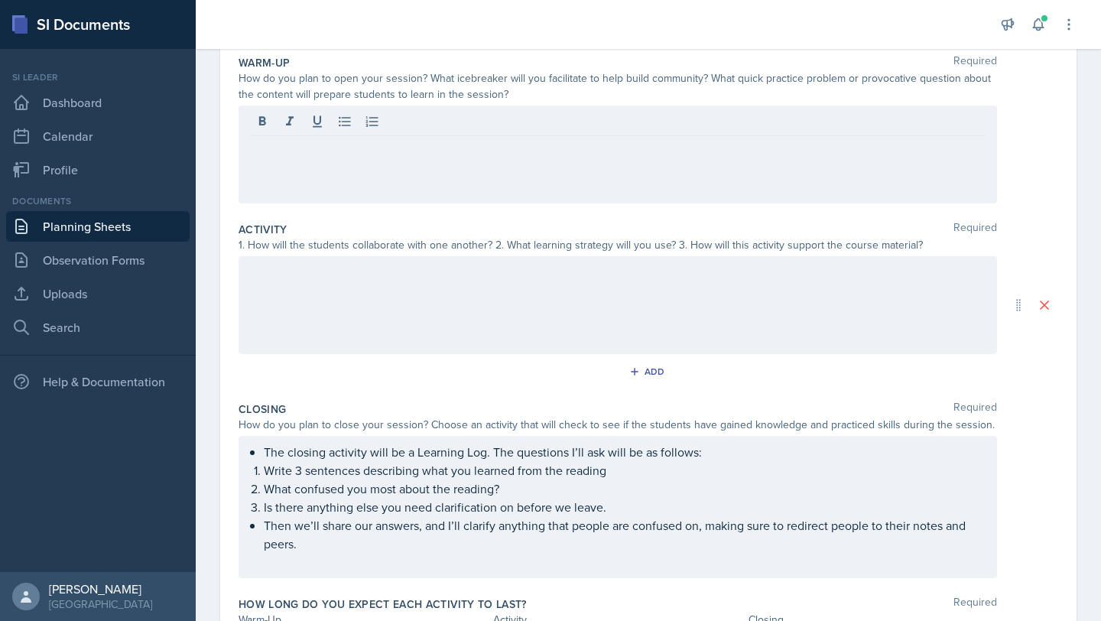
click at [118, 229] on link "Planning Sheets" at bounding box center [98, 226] width 184 height 31
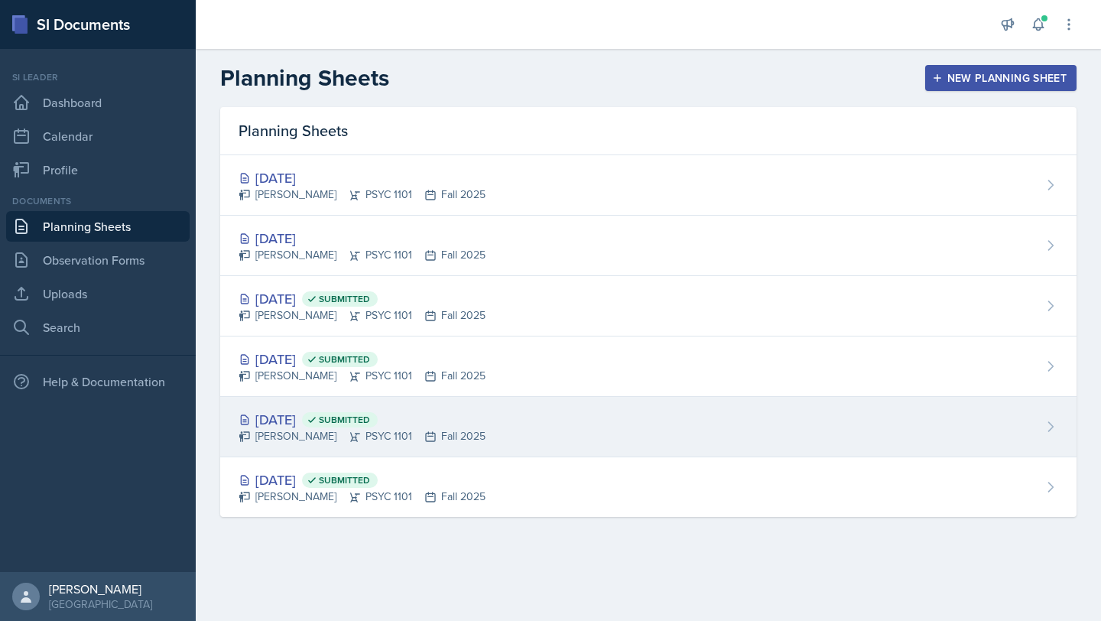
click at [308, 422] on div "[DATE] Submitted" at bounding box center [362, 419] width 247 height 21
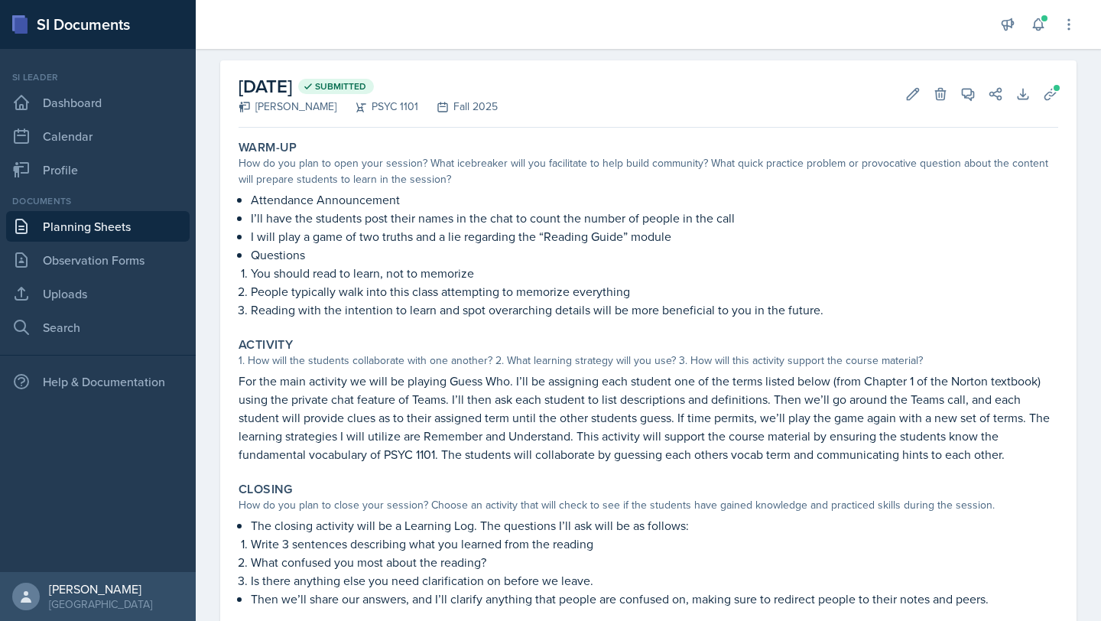
scroll to position [102, 0]
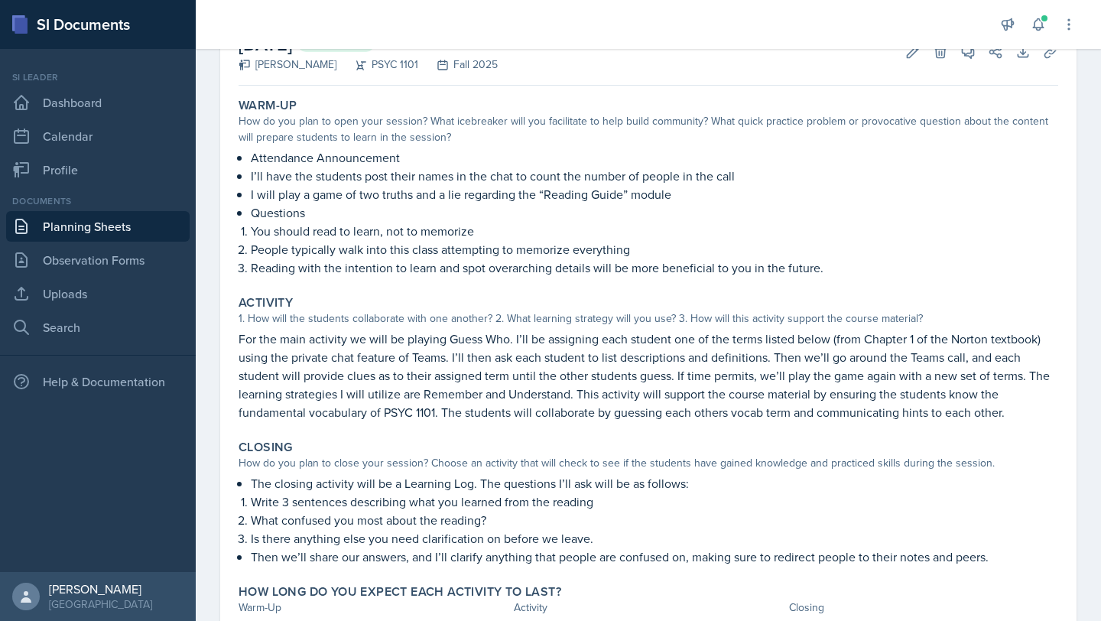
click at [122, 233] on link "Planning Sheets" at bounding box center [98, 226] width 184 height 31
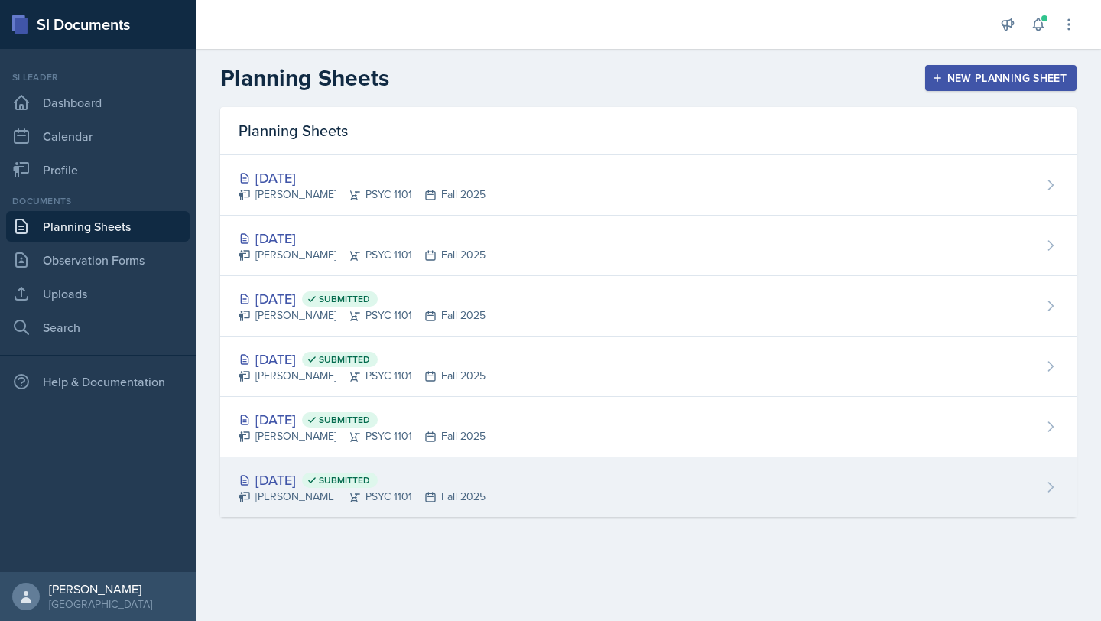
click at [294, 476] on div "[DATE] Submitted" at bounding box center [362, 480] width 247 height 21
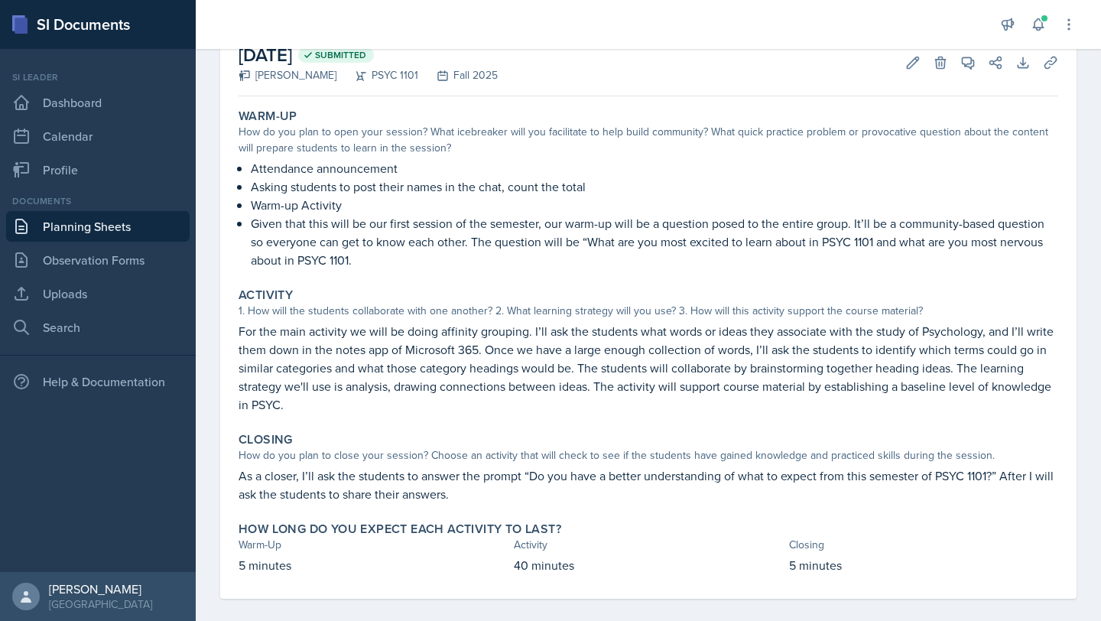
scroll to position [94, 0]
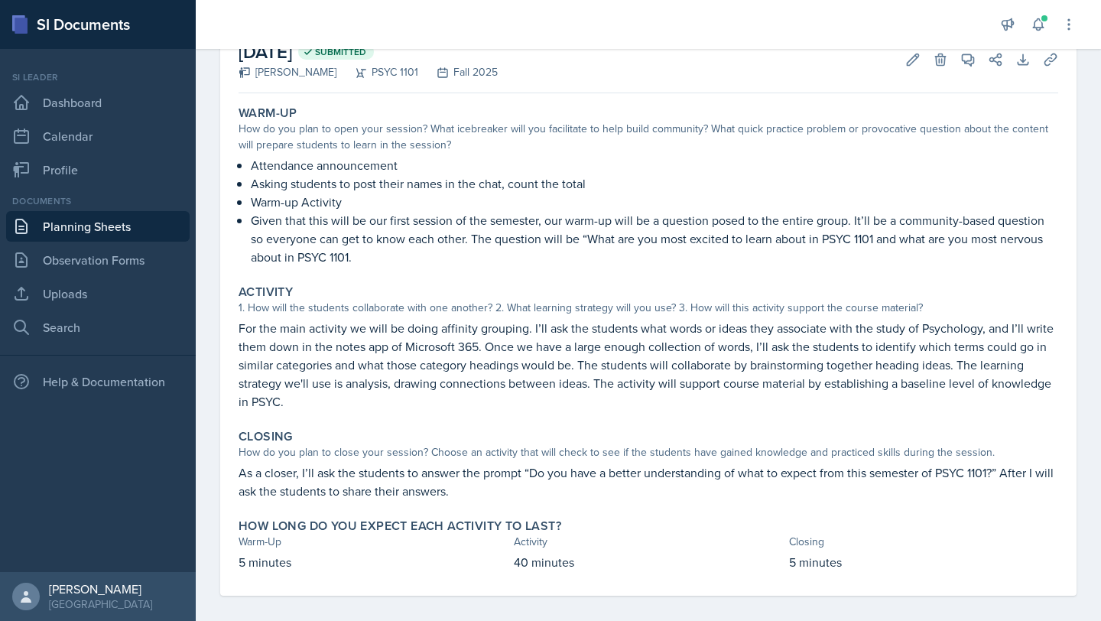
click at [89, 226] on link "Planning Sheets" at bounding box center [98, 226] width 184 height 31
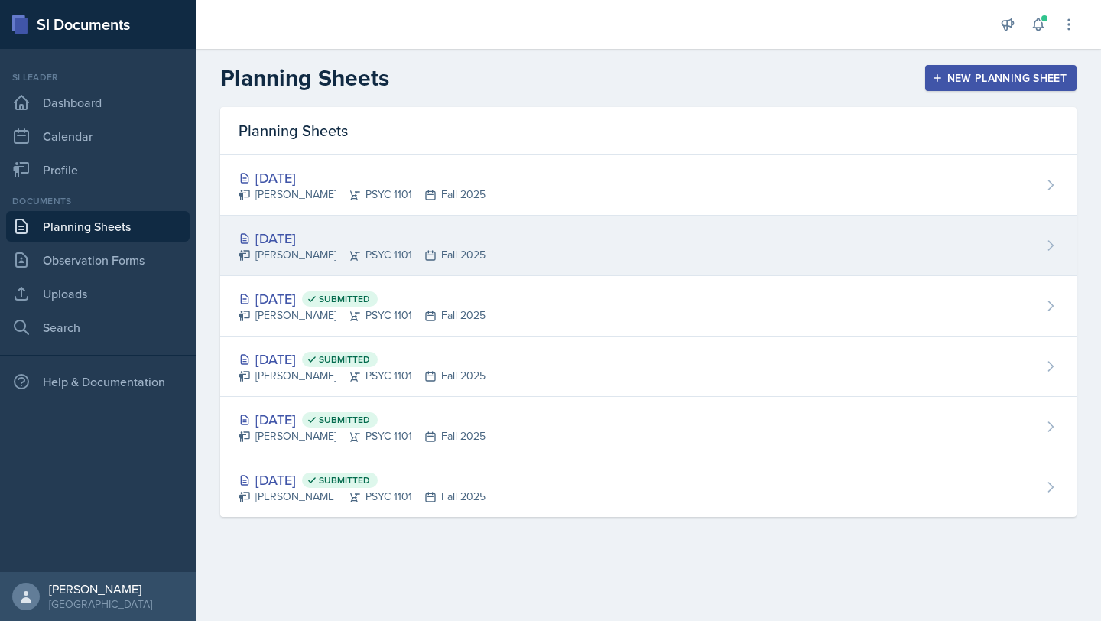
click at [363, 239] on div "[DATE]" at bounding box center [362, 238] width 247 height 21
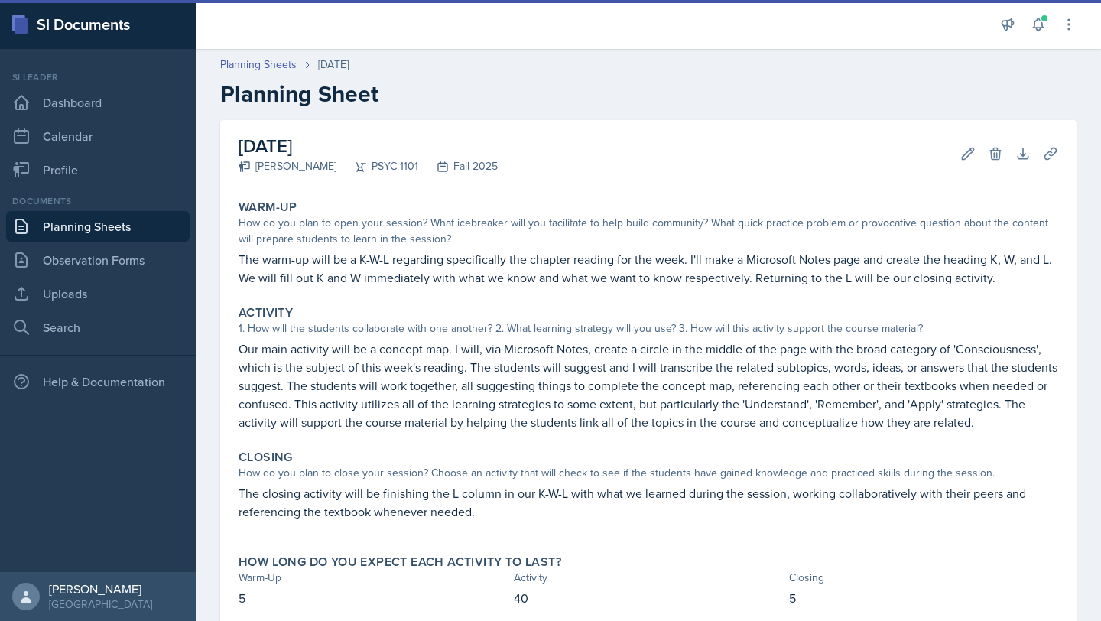
click at [115, 218] on link "Planning Sheets" at bounding box center [98, 226] width 184 height 31
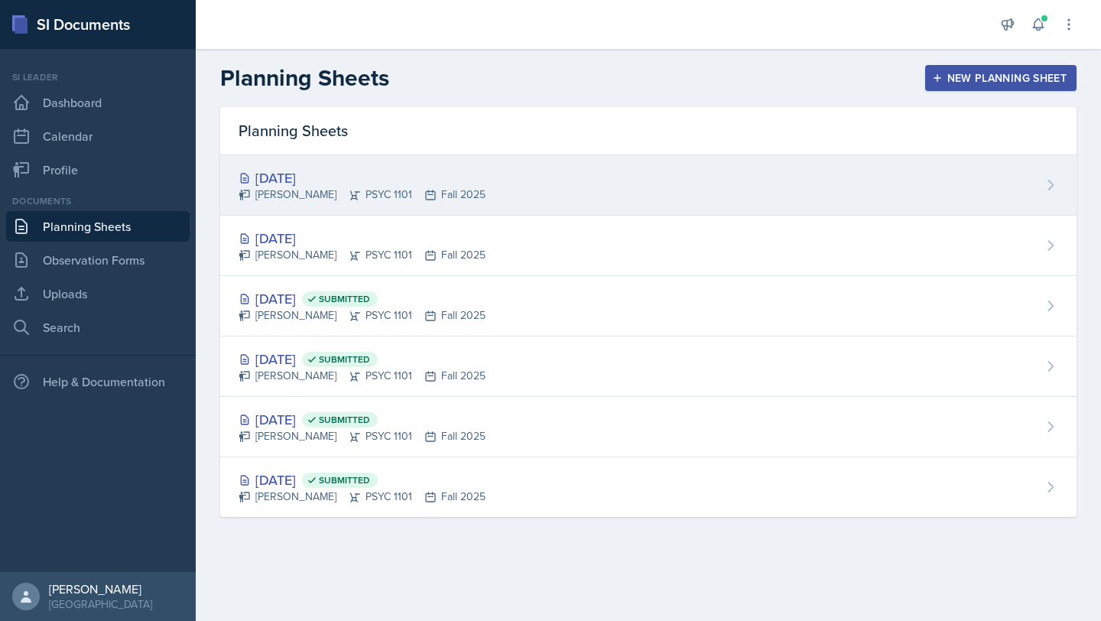
click at [322, 195] on div "[PERSON_NAME] PSYC 1101 Fall 2025" at bounding box center [362, 195] width 247 height 16
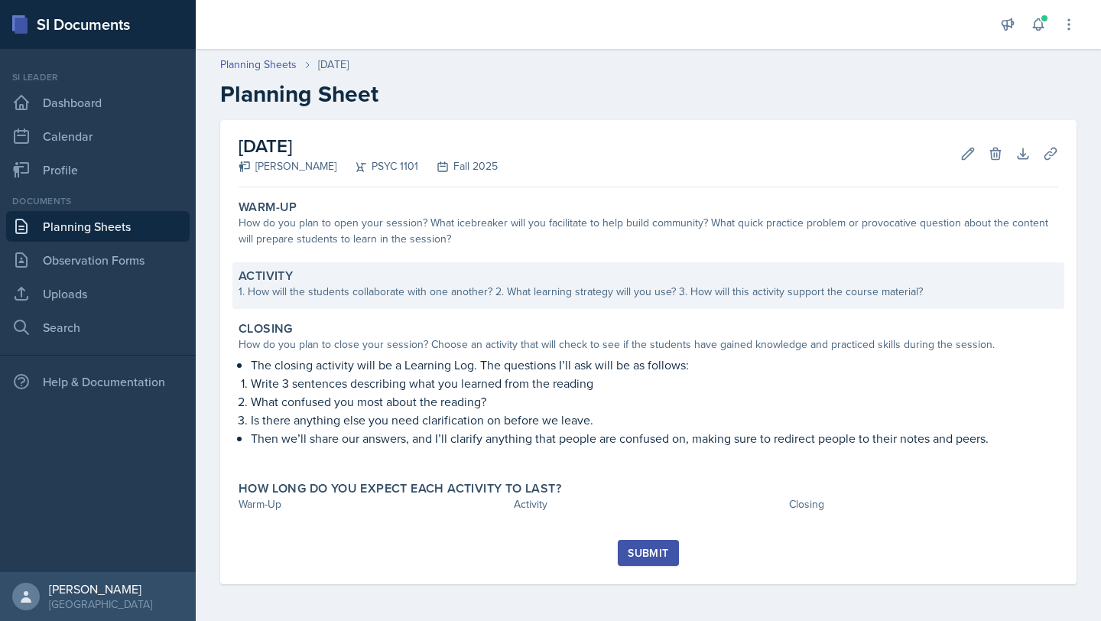
click at [368, 268] on div "Activity" at bounding box center [649, 275] width 820 height 15
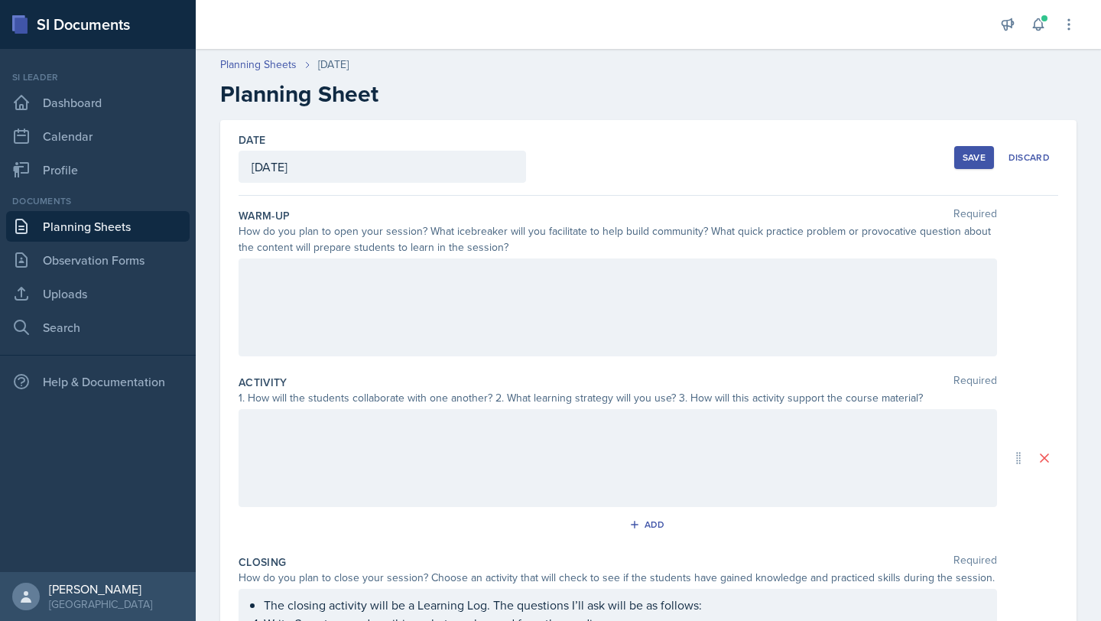
click at [293, 422] on div at bounding box center [618, 458] width 759 height 98
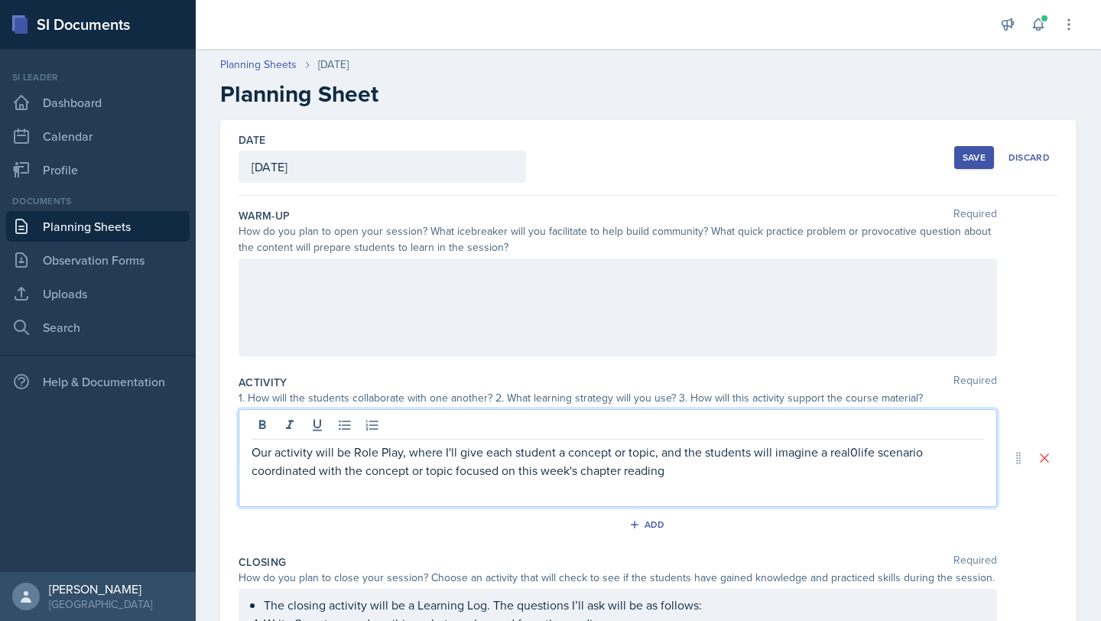
click at [857, 458] on p "Our activity will be Role Play, where I'll give each student a concept or topic…" at bounding box center [618, 461] width 733 height 37
click at [626, 463] on p "Our activity will be Role Play, where I'll give each student a concept or topic…" at bounding box center [618, 461] width 733 height 37
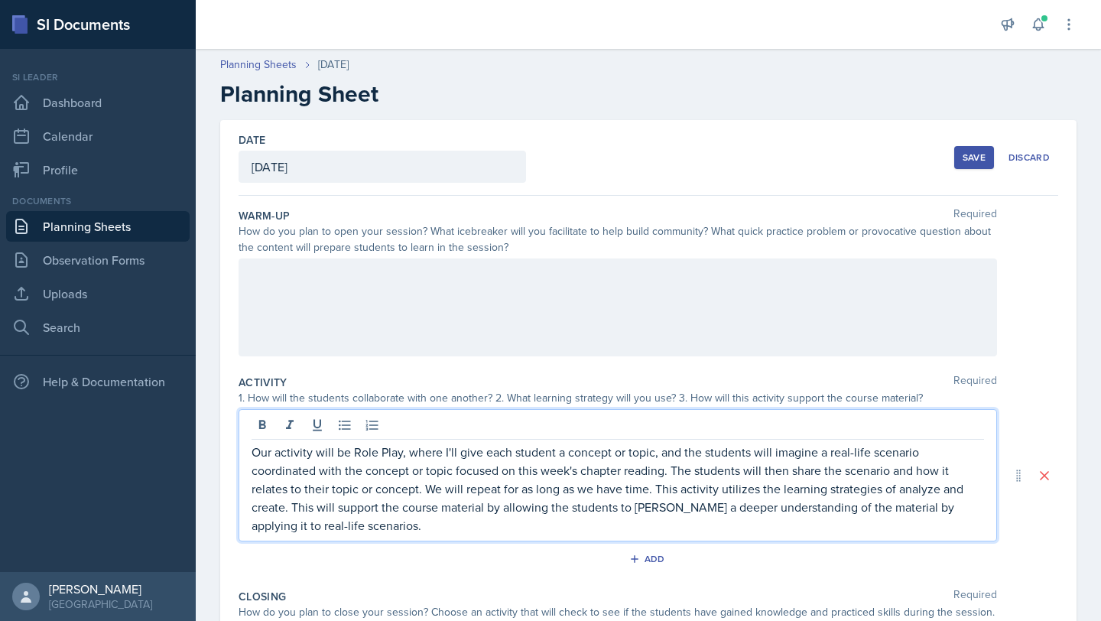
click at [976, 161] on div "Save" at bounding box center [974, 157] width 23 height 12
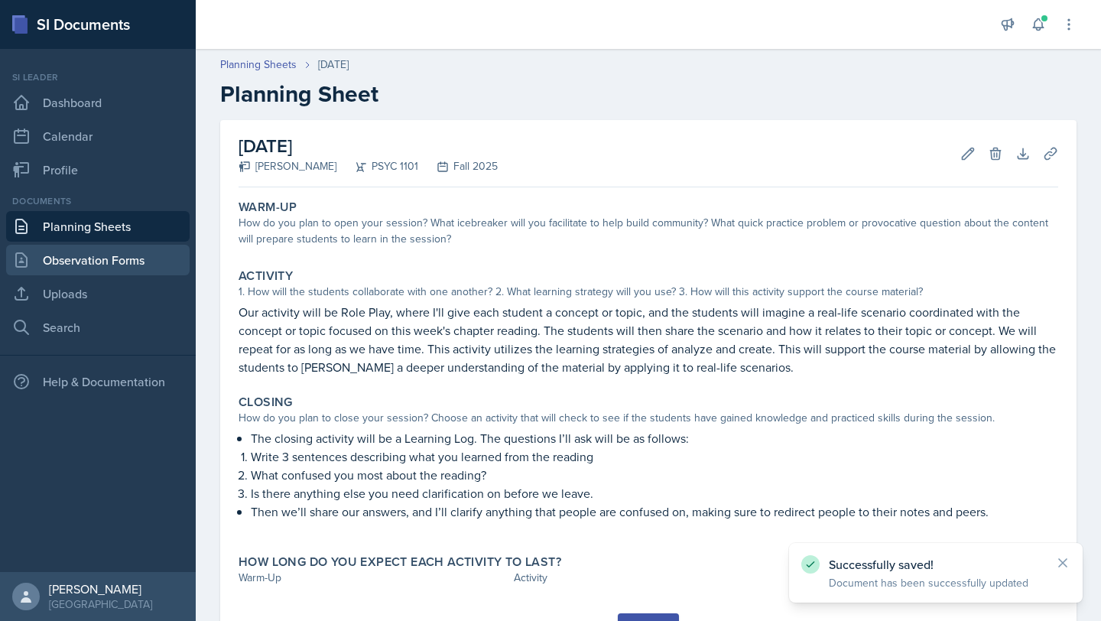
click at [144, 262] on link "Observation Forms" at bounding box center [98, 260] width 184 height 31
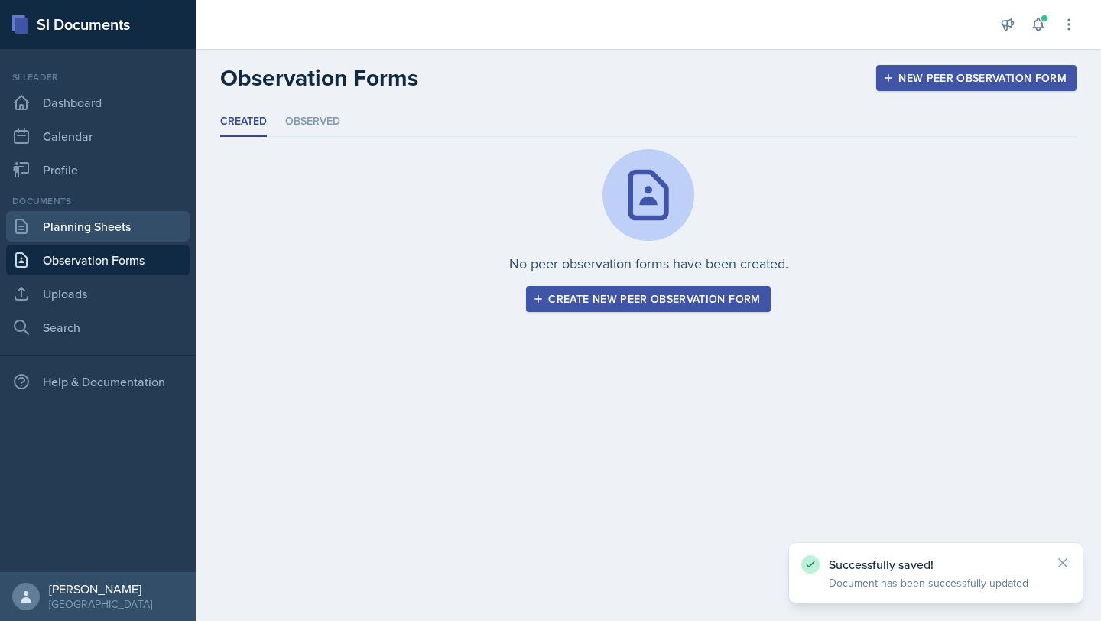
click at [147, 220] on link "Planning Sheets" at bounding box center [98, 226] width 184 height 31
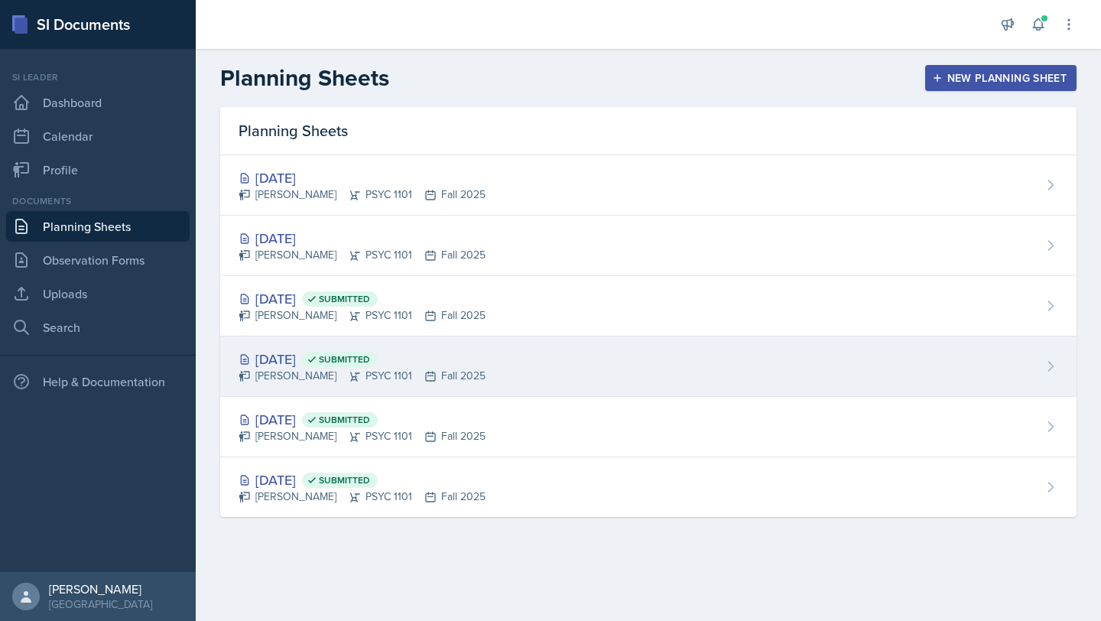
click at [303, 359] on div "[DATE] Submitted" at bounding box center [362, 359] width 247 height 21
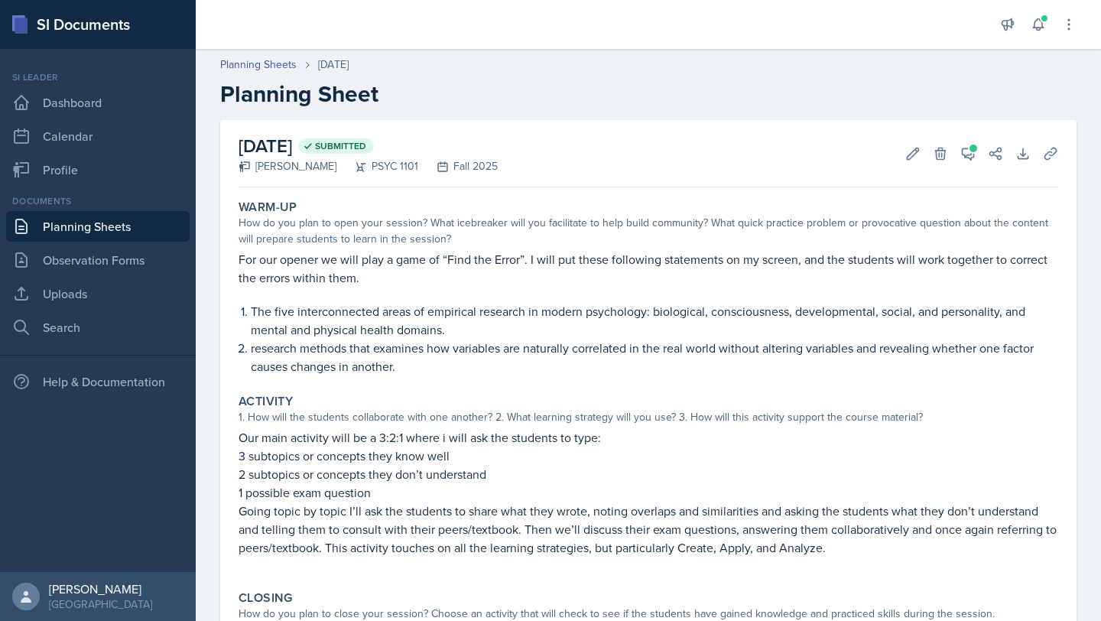
click at [98, 225] on link "Planning Sheets" at bounding box center [98, 226] width 184 height 31
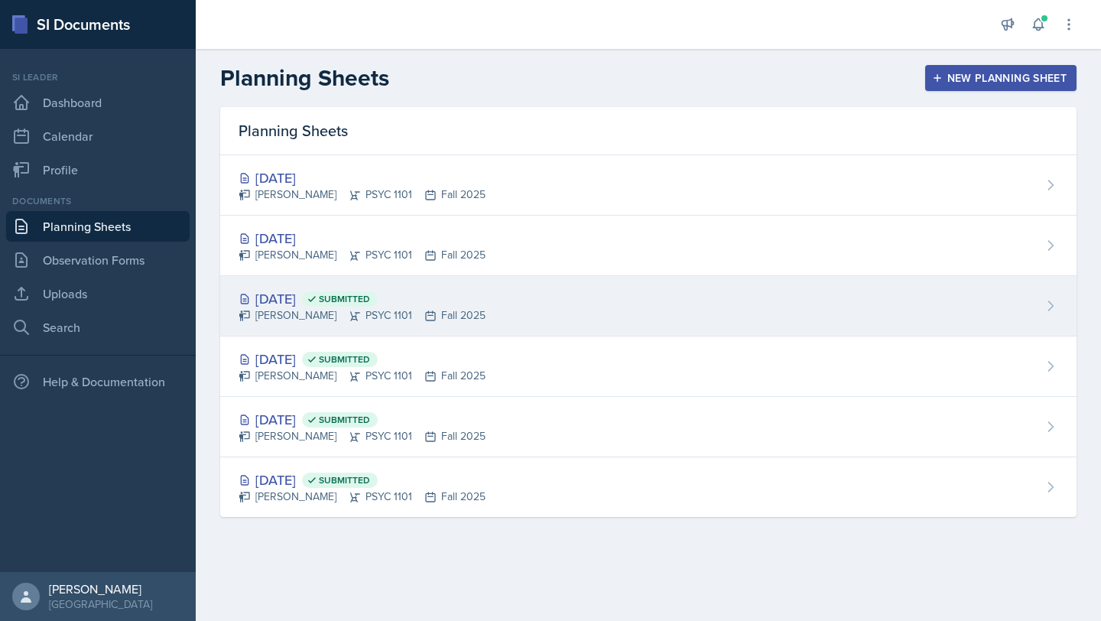
click at [295, 301] on div "[DATE] Submitted" at bounding box center [362, 298] width 247 height 21
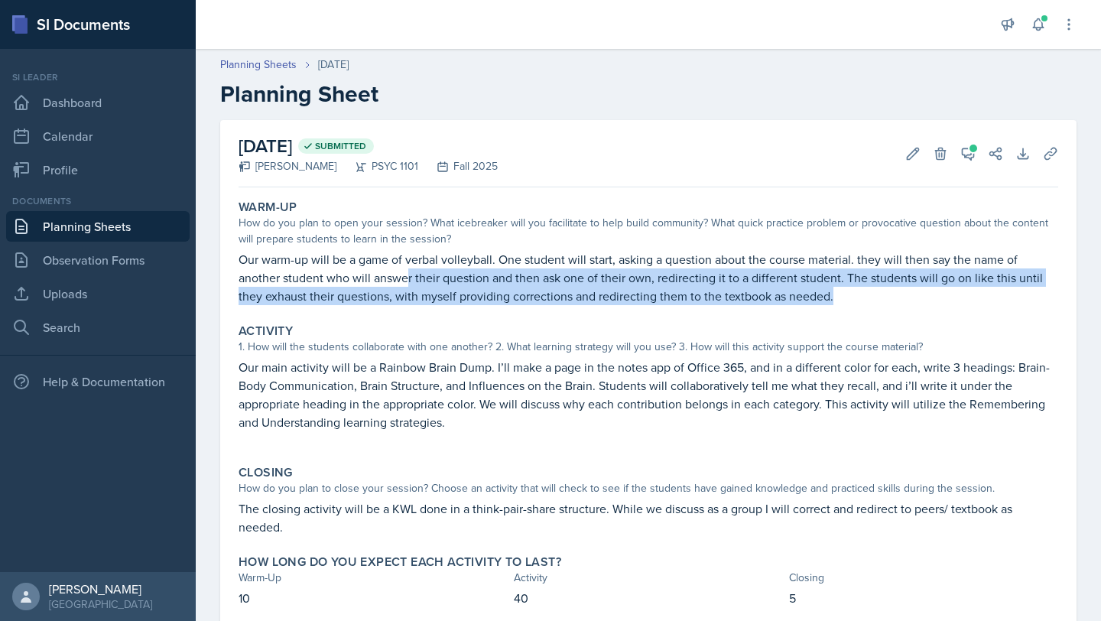
drag, startPoint x: 838, startPoint y: 294, endPoint x: 405, endPoint y: 273, distance: 433.4
click at [405, 273] on p "Our warm-up will be a game of verbal volleyball. One student will start, asking…" at bounding box center [649, 277] width 820 height 55
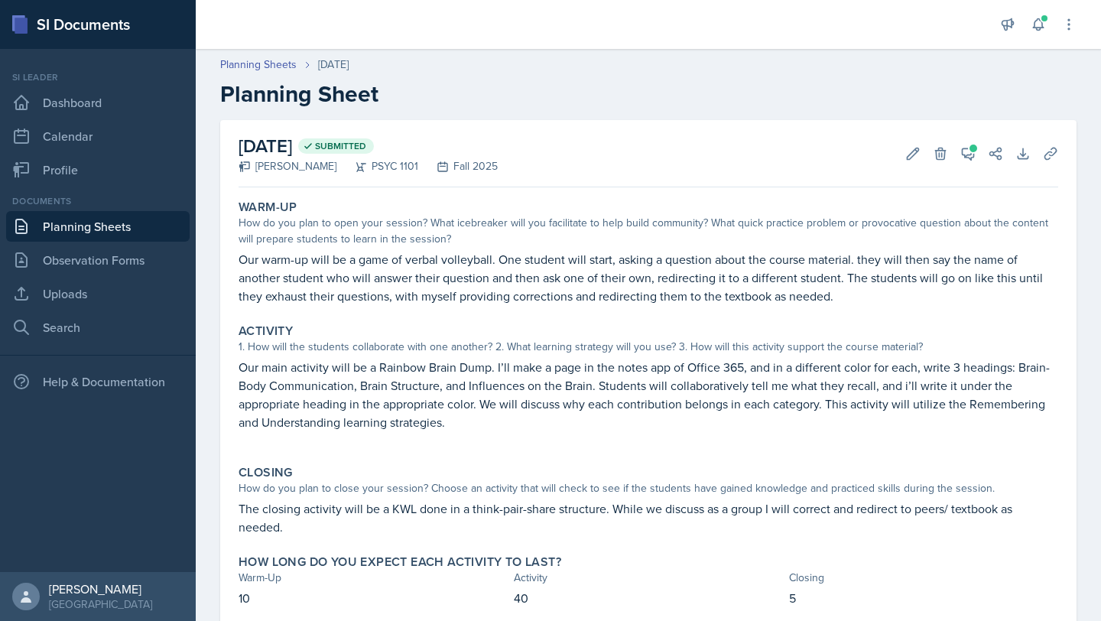
click at [233, 282] on div "Warm-Up How do you plan to open your session? What icebreaker will you facilita…" at bounding box center [649, 253] width 832 height 118
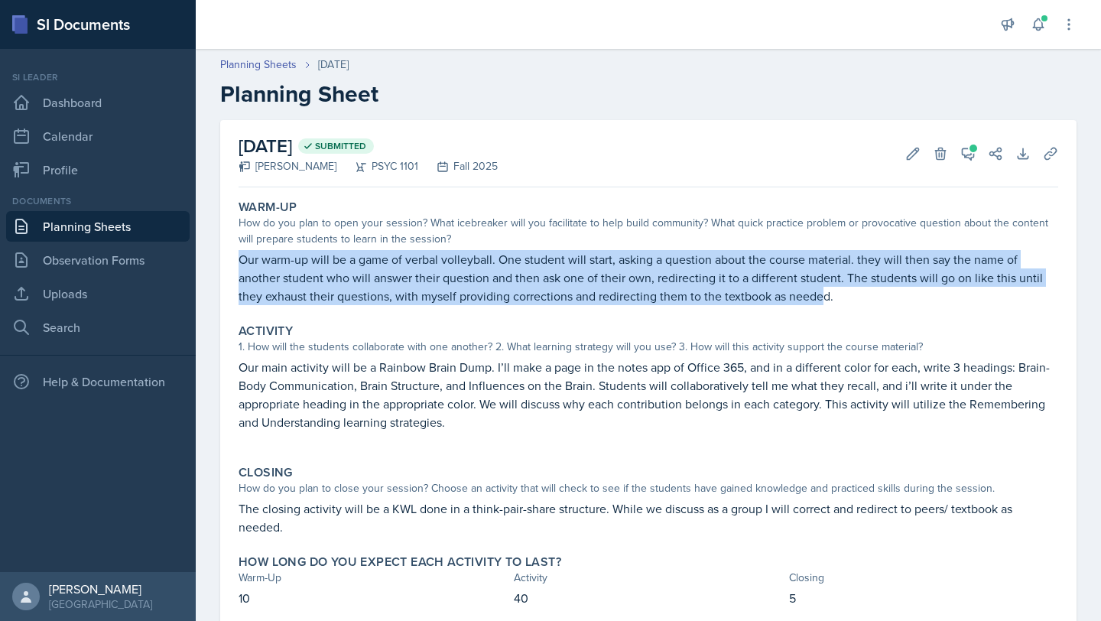
drag, startPoint x: 238, startPoint y: 259, endPoint x: 922, endPoint y: 253, distance: 684.5
click at [826, 296] on p "Our warm-up will be a game of verbal volleyball. One student will start, asking…" at bounding box center [649, 277] width 820 height 55
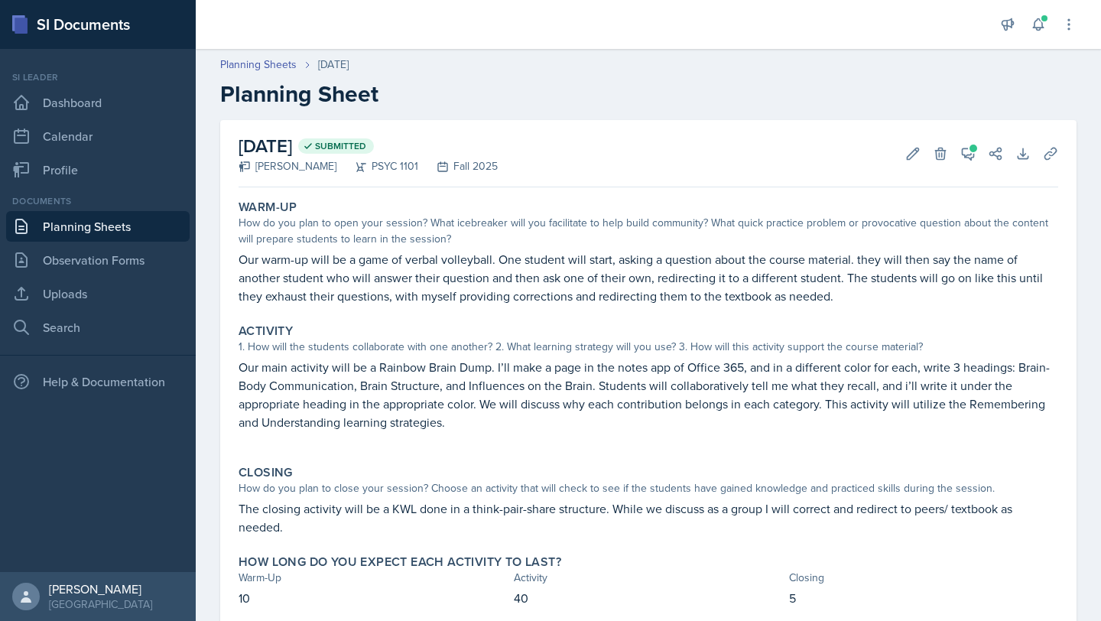
click at [889, 187] on div "[DATE] Submitted [PERSON_NAME] PSYC 1101 Fall 2025 Edit Delete View Comments Co…" at bounding box center [649, 153] width 820 height 67
click at [975, 143] on button "View Comments" at bounding box center [969, 154] width 28 height 28
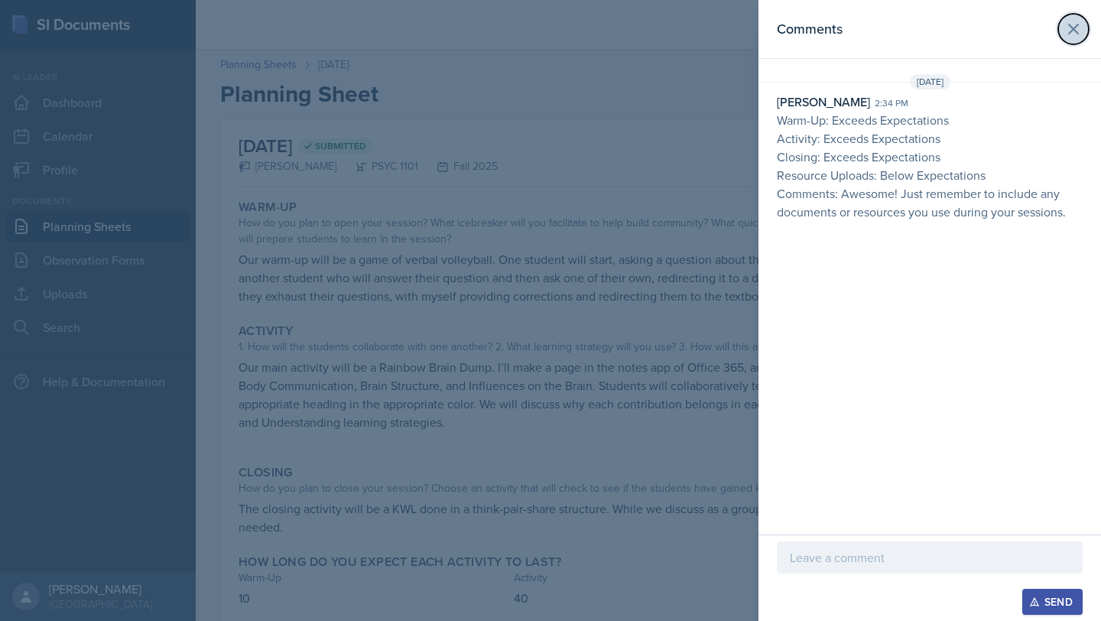
click at [1078, 25] on icon at bounding box center [1073, 28] width 9 height 9
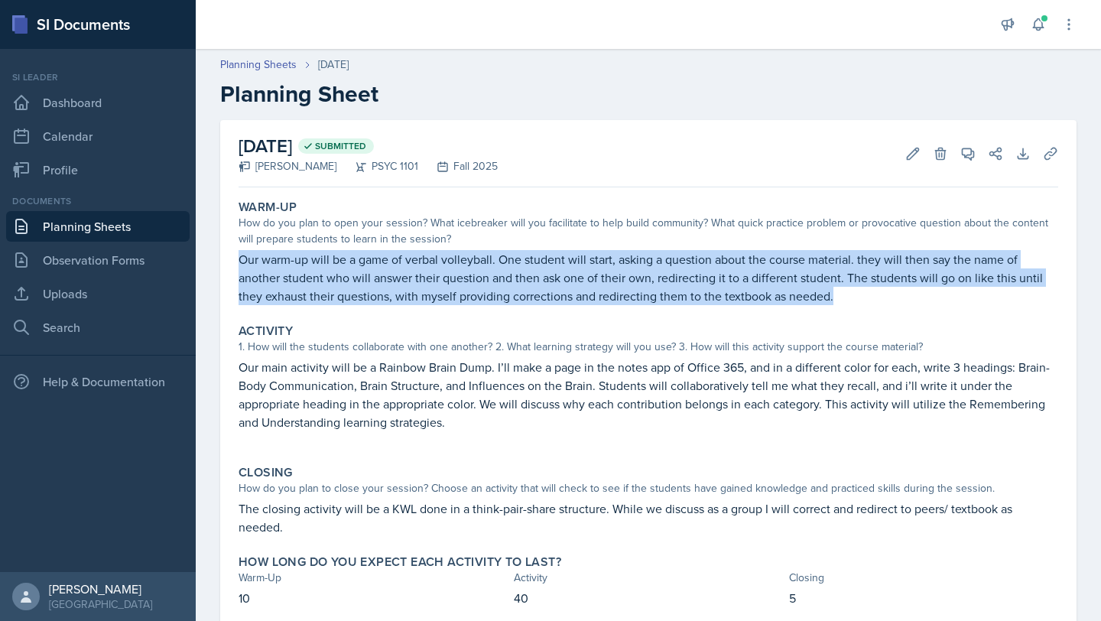
drag, startPoint x: 834, startPoint y: 294, endPoint x: 227, endPoint y: 265, distance: 607.2
click at [227, 265] on div "[DATE] Submitted [PERSON_NAME] PSYC 1101 Fall 2025 Edit Delete View Comments Co…" at bounding box center [648, 376] width 857 height 512
copy p "Our warm-up will be a game of verbal volleyball. One student will start, asking…"
click at [90, 230] on link "Planning Sheets" at bounding box center [98, 226] width 184 height 31
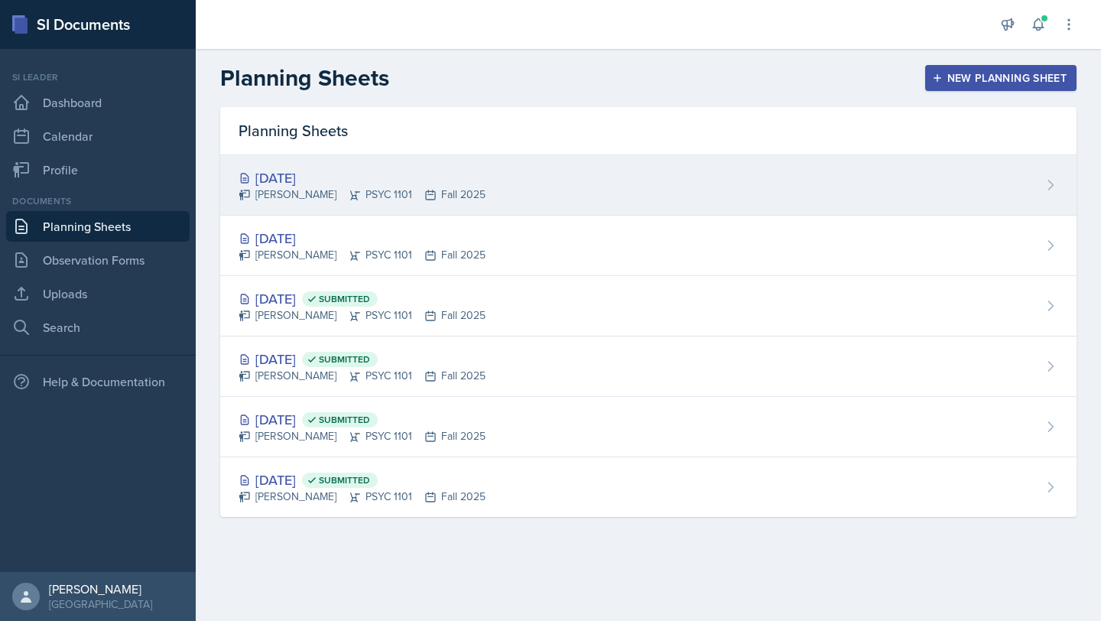
click at [316, 177] on div "[DATE]" at bounding box center [362, 177] width 247 height 21
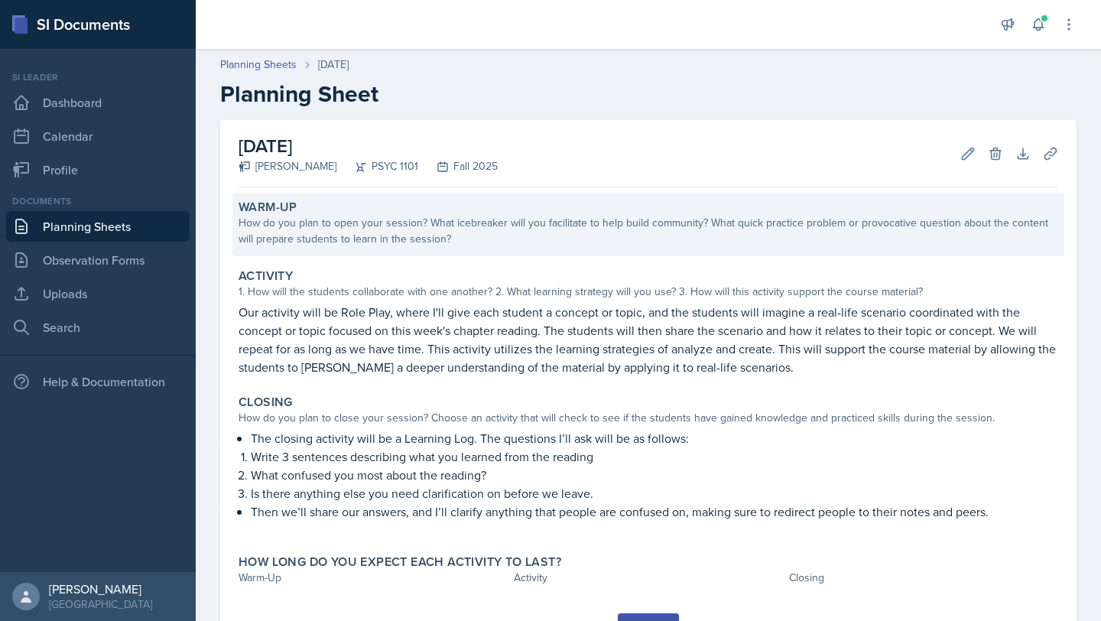
click at [317, 231] on div "How do you plan to open your session? What icebreaker will you facilitate to he…" at bounding box center [649, 231] width 820 height 32
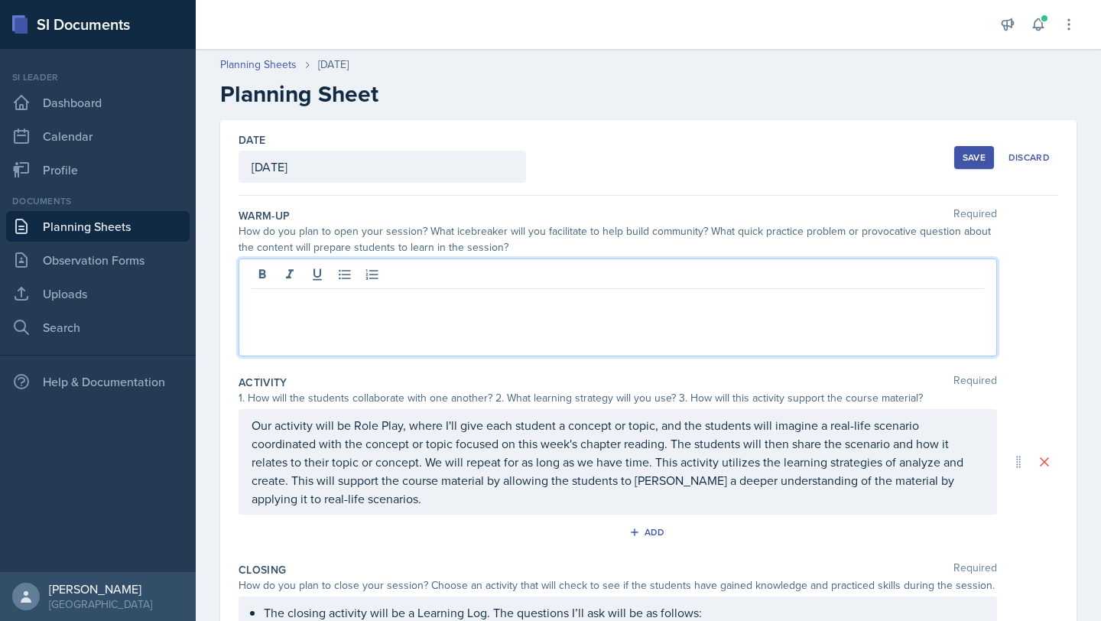
click at [317, 281] on div at bounding box center [618, 308] width 759 height 98
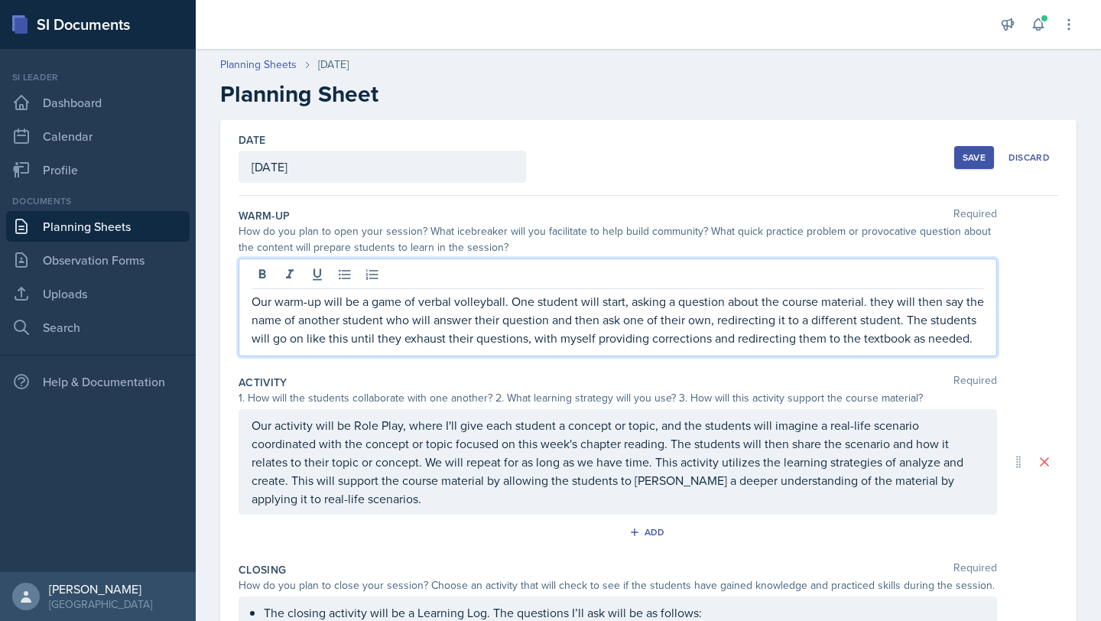
click at [609, 239] on div "How do you plan to open your session? What icebreaker will you facilitate to he…" at bounding box center [618, 239] width 759 height 32
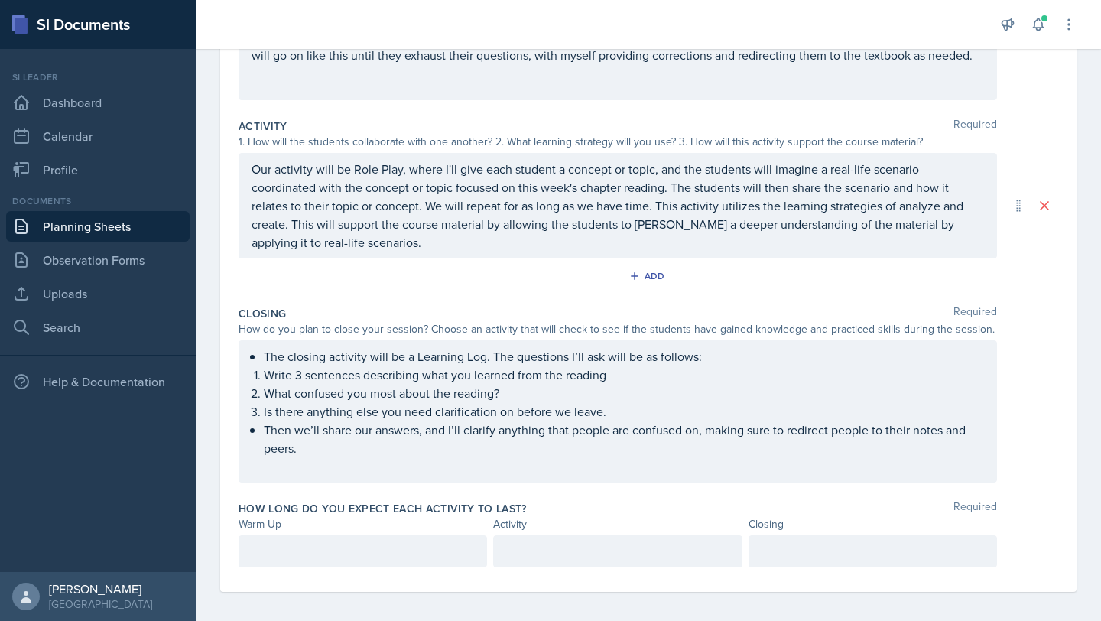
scroll to position [283, 0]
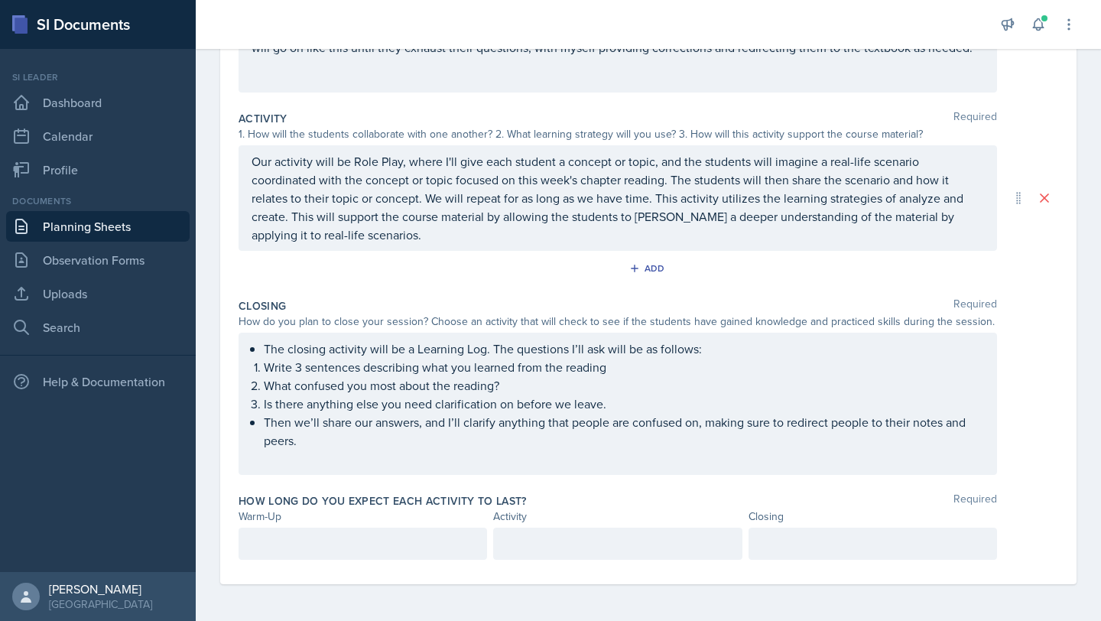
click at [337, 548] on p at bounding box center [363, 544] width 223 height 18
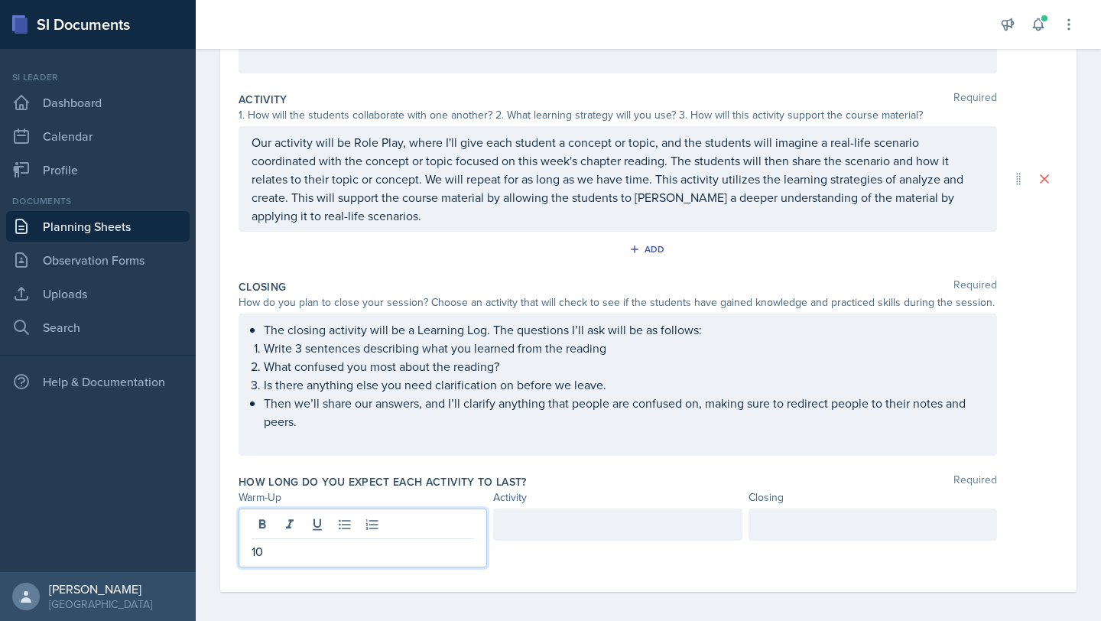
click at [554, 519] on div at bounding box center [617, 525] width 249 height 32
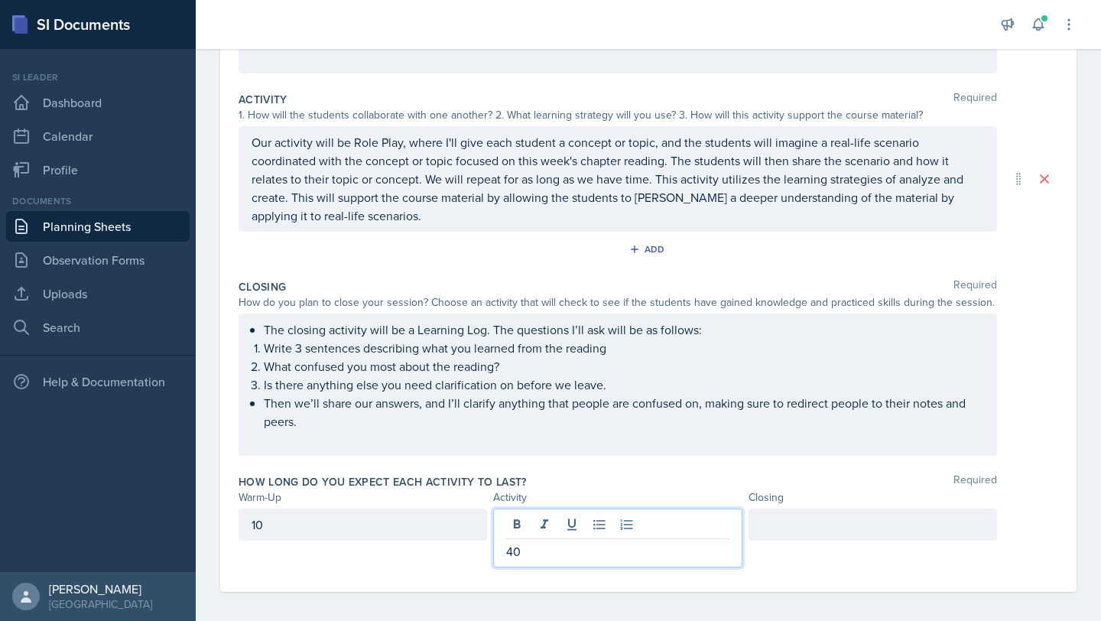
click at [772, 515] on div at bounding box center [873, 525] width 249 height 32
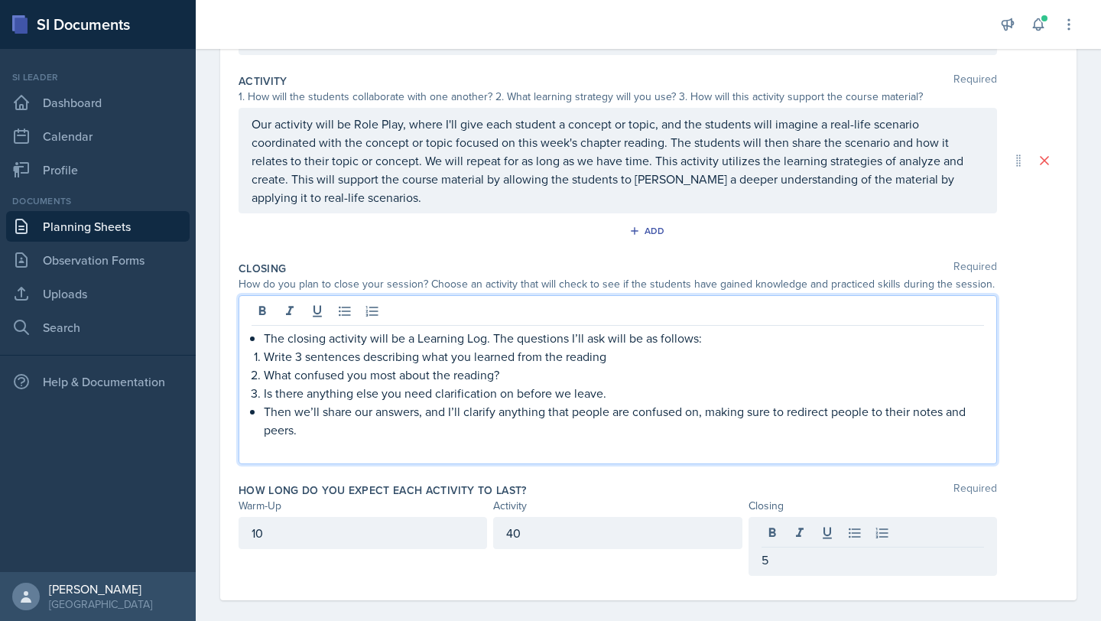
click at [850, 439] on p at bounding box center [618, 448] width 733 height 18
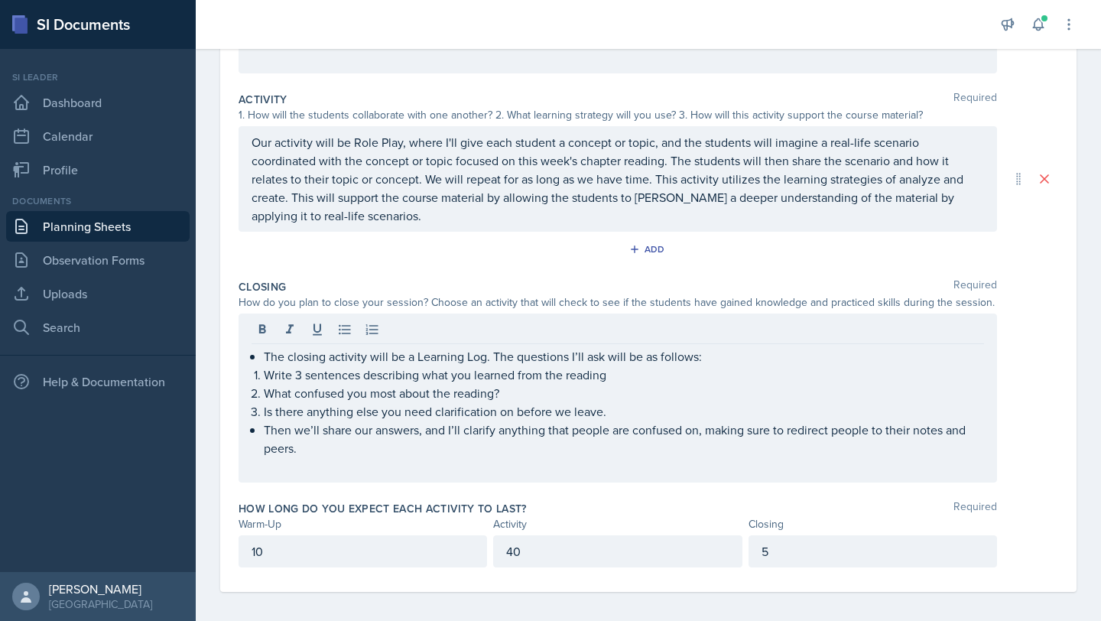
click at [1062, 263] on div "Date [DATE] [DATE] 31 1 2 3 4 5 6 7 8 9 10 11 12 13 14 15 16 17 18 19 20 21 22 …" at bounding box center [648, 214] width 857 height 755
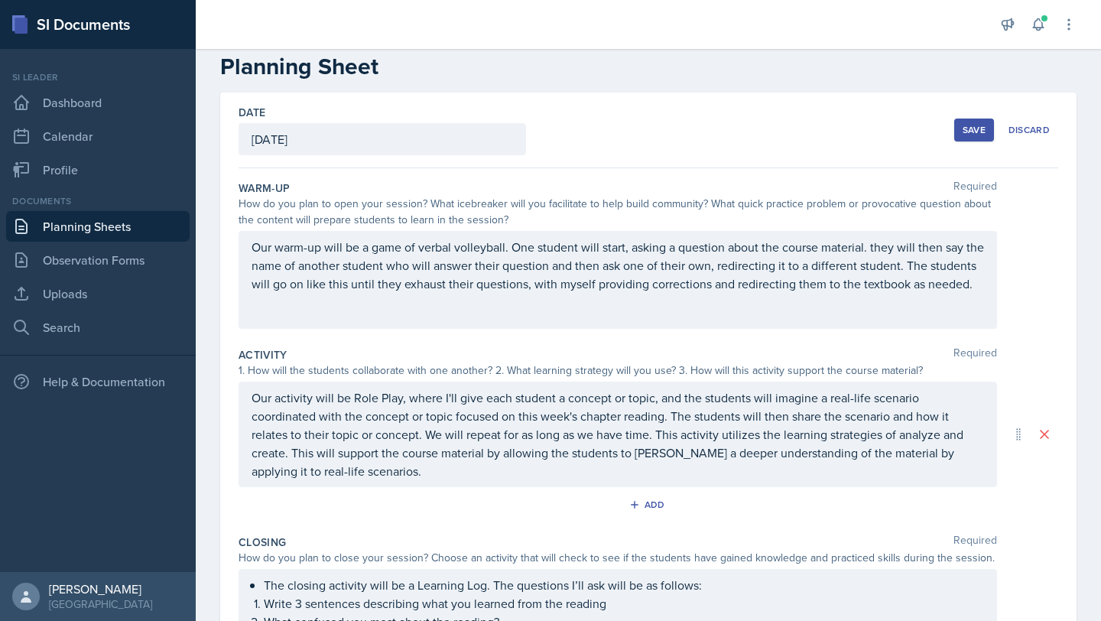
scroll to position [0, 0]
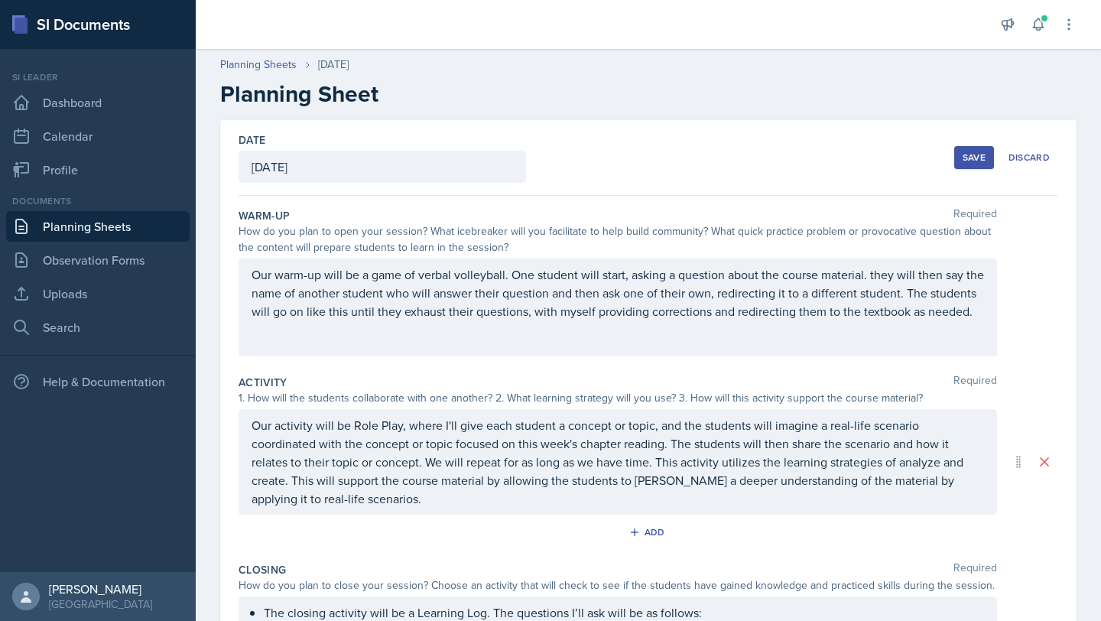
click at [972, 165] on button "Save" at bounding box center [975, 157] width 40 height 23
